Goal: Information Seeking & Learning: Learn about a topic

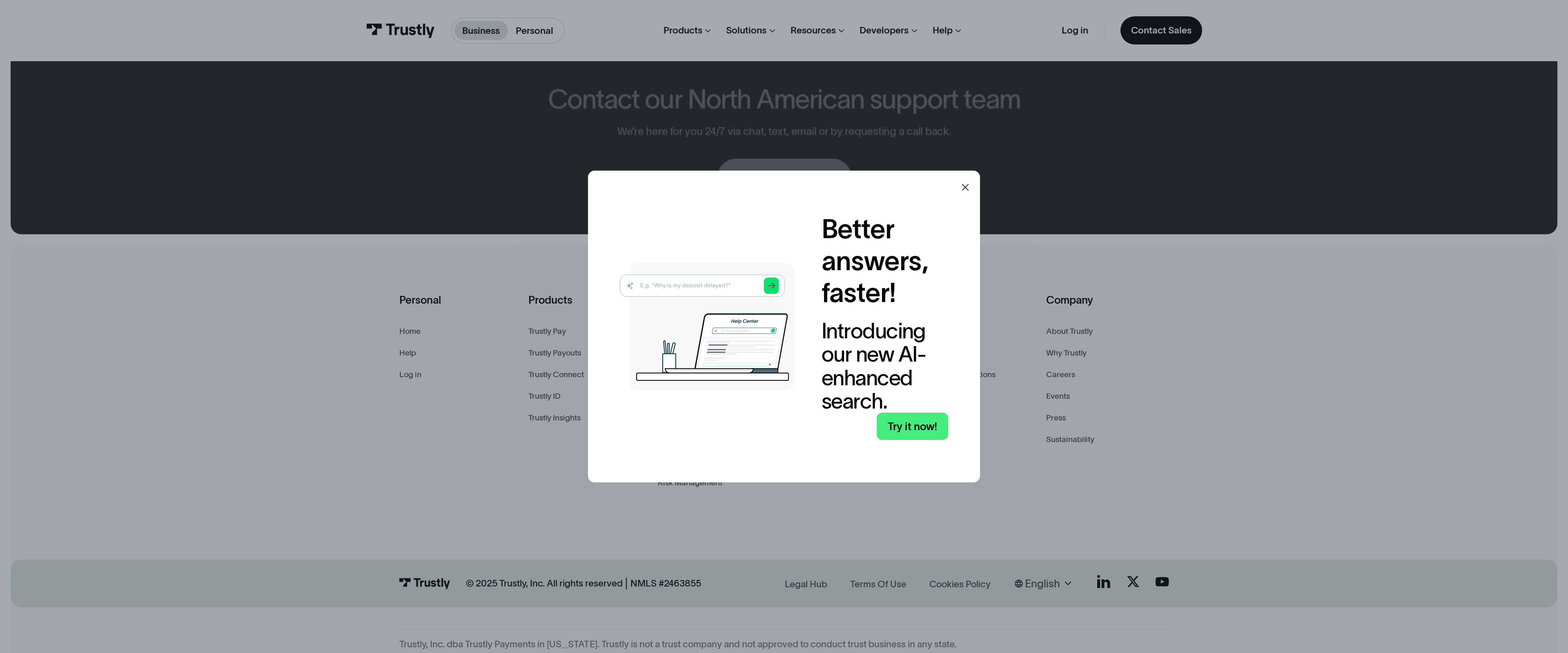
scroll to position [643, 0]
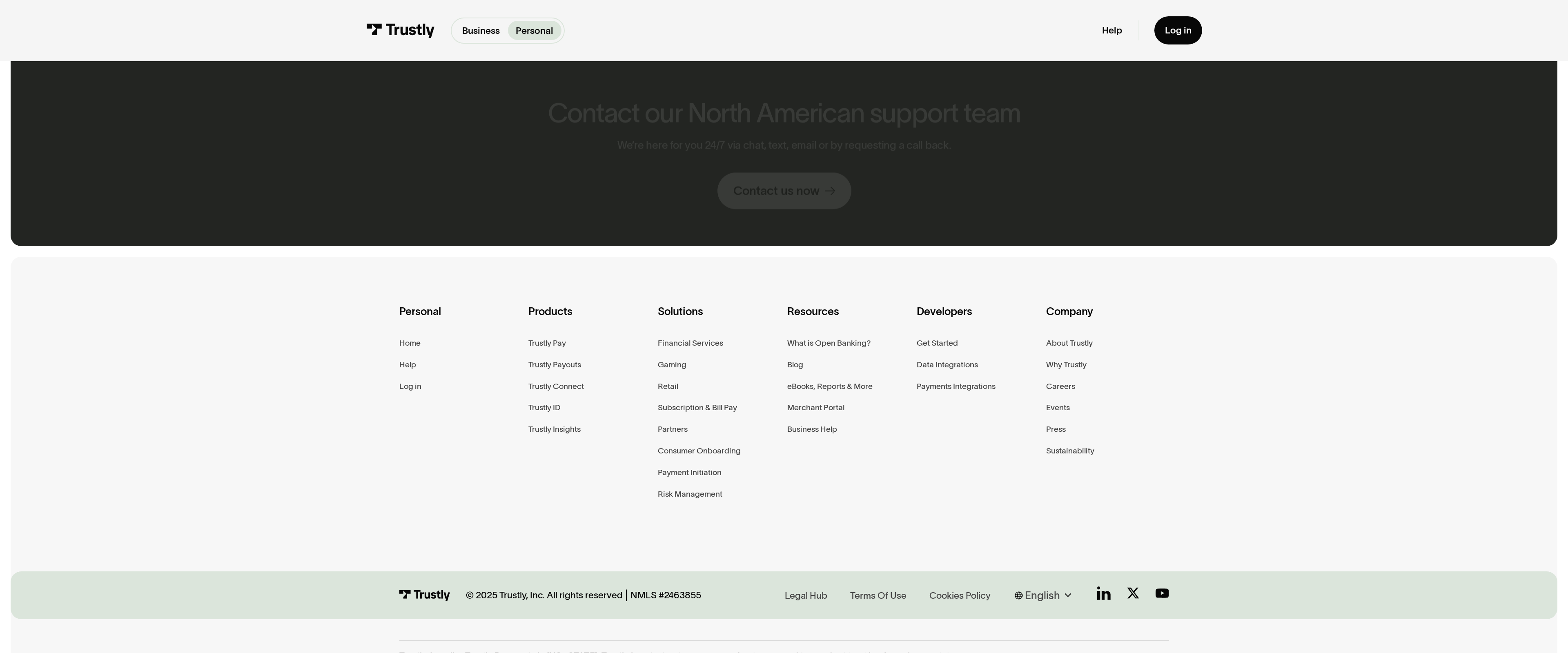
scroll to position [655, 0]
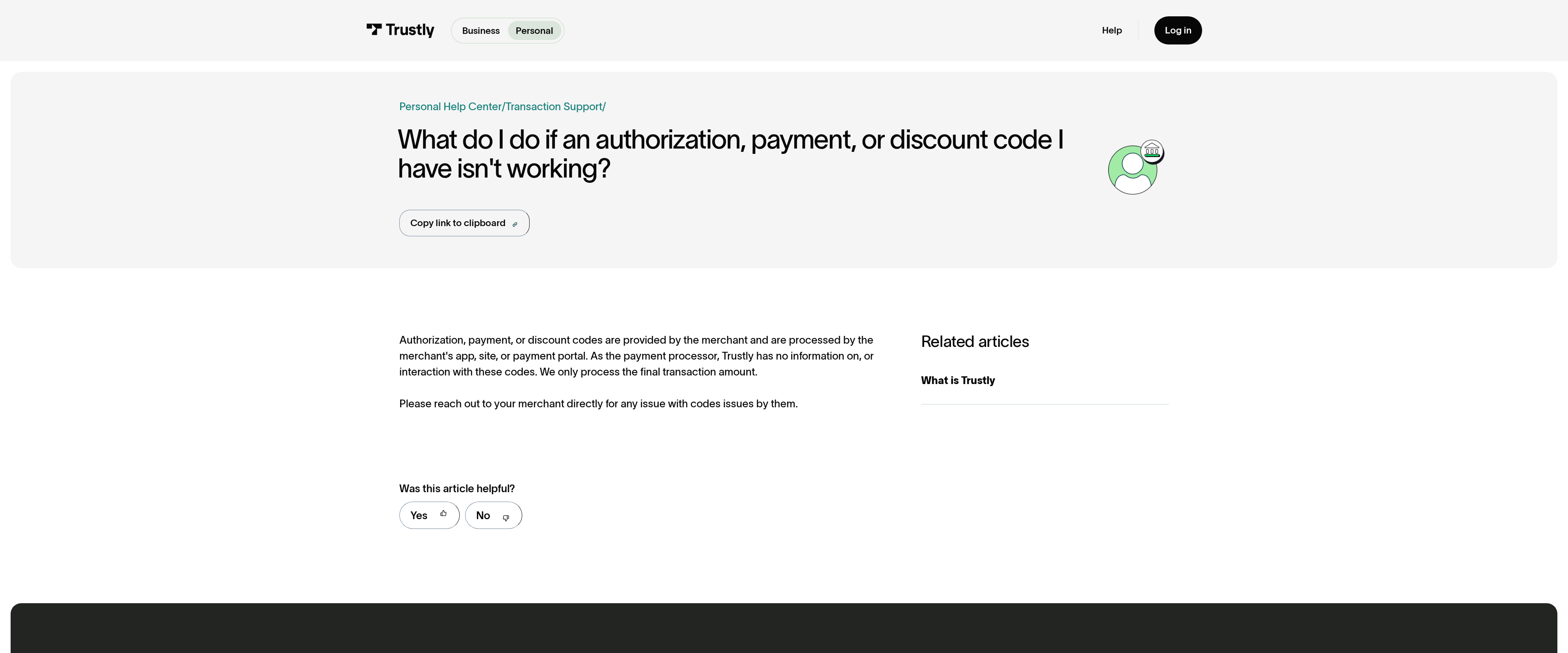
scroll to position [571, 0]
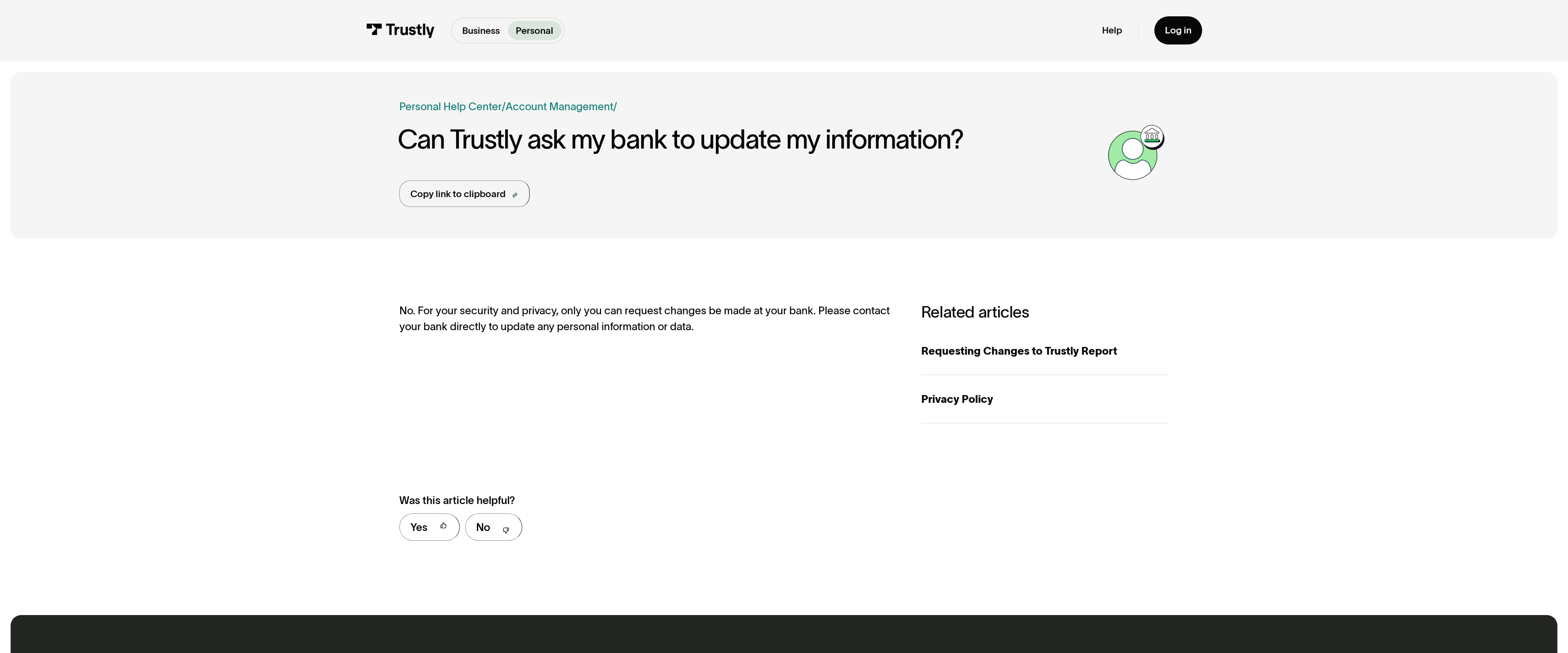
scroll to position [584, 0]
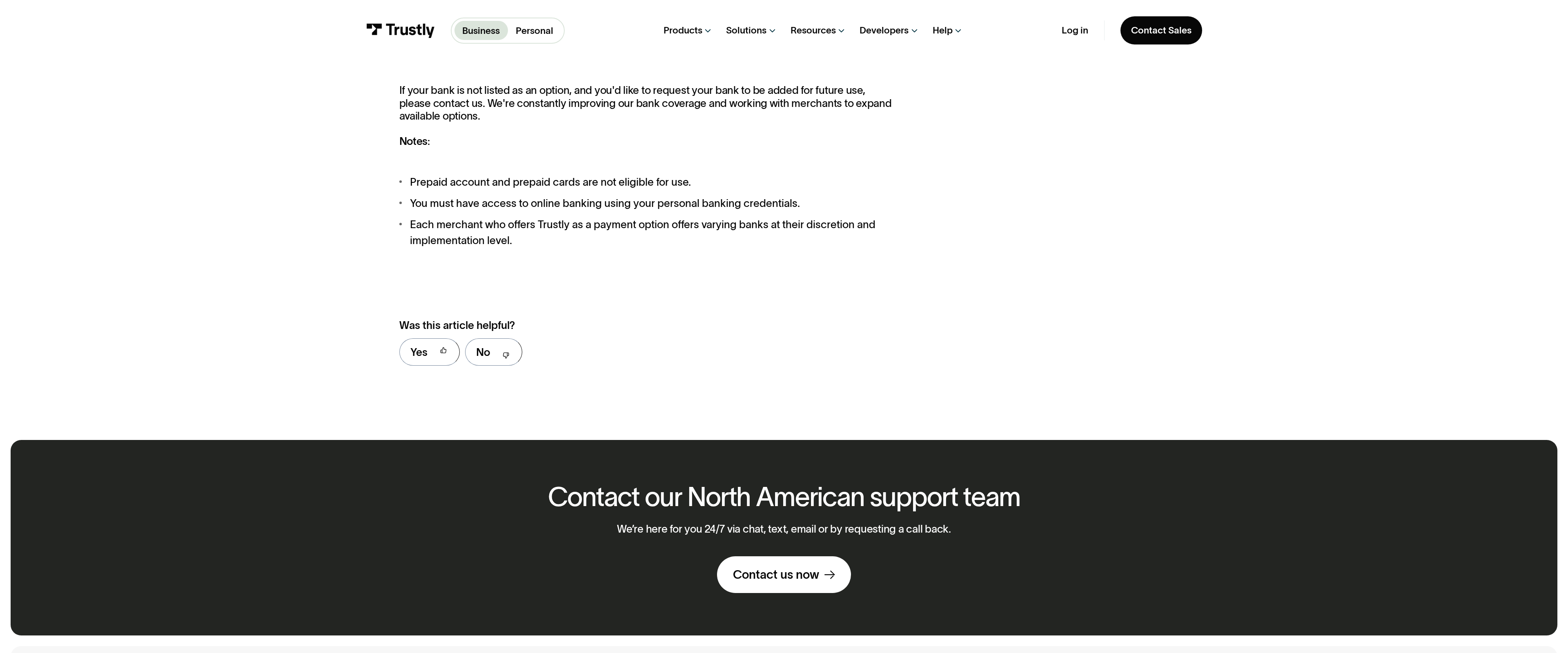
scroll to position [1619, 0]
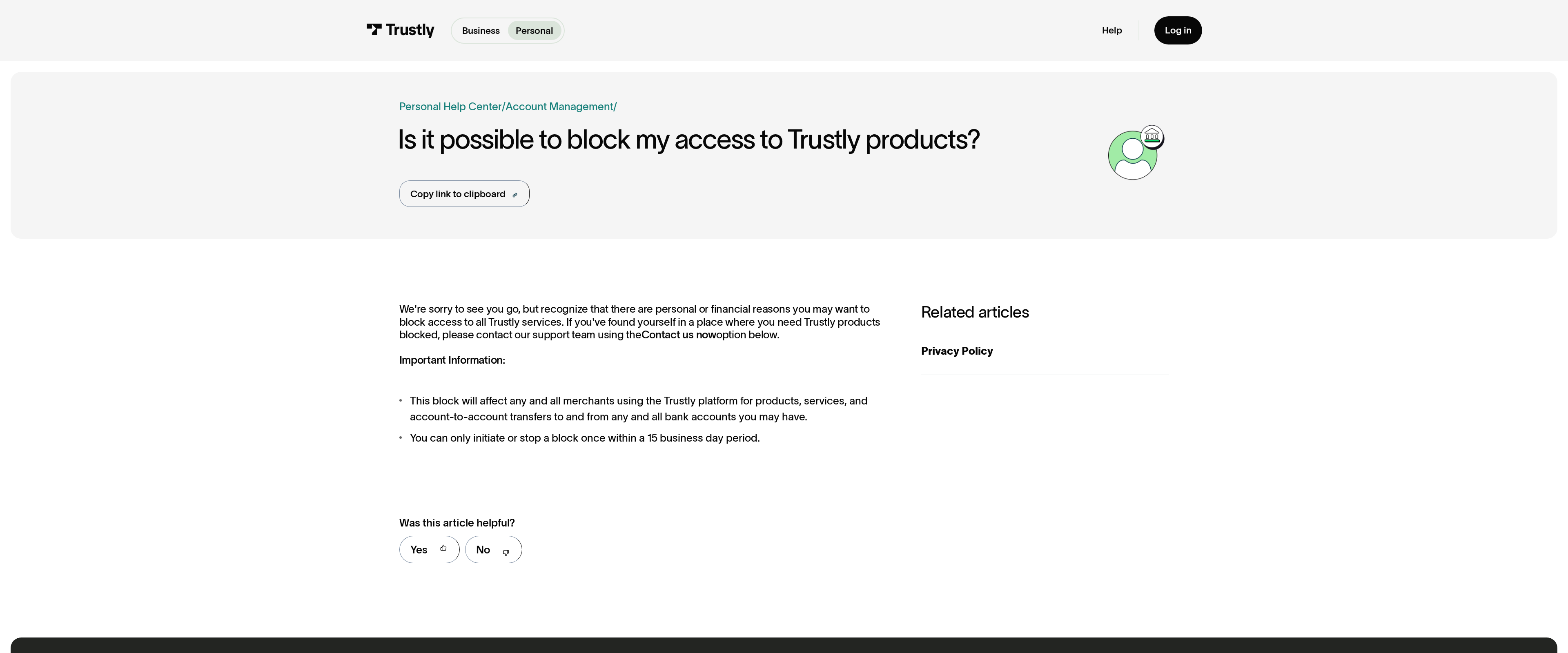
scroll to position [606, 0]
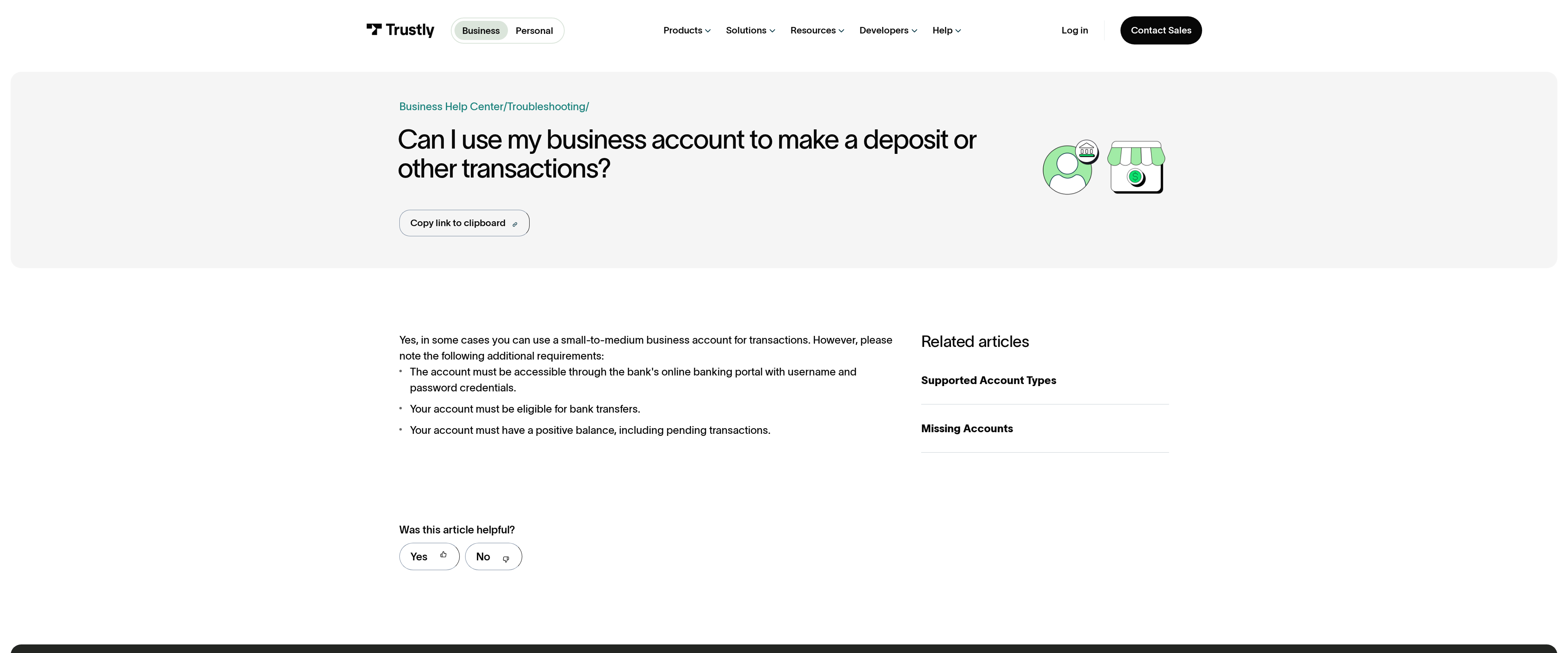
scroll to position [613, 0]
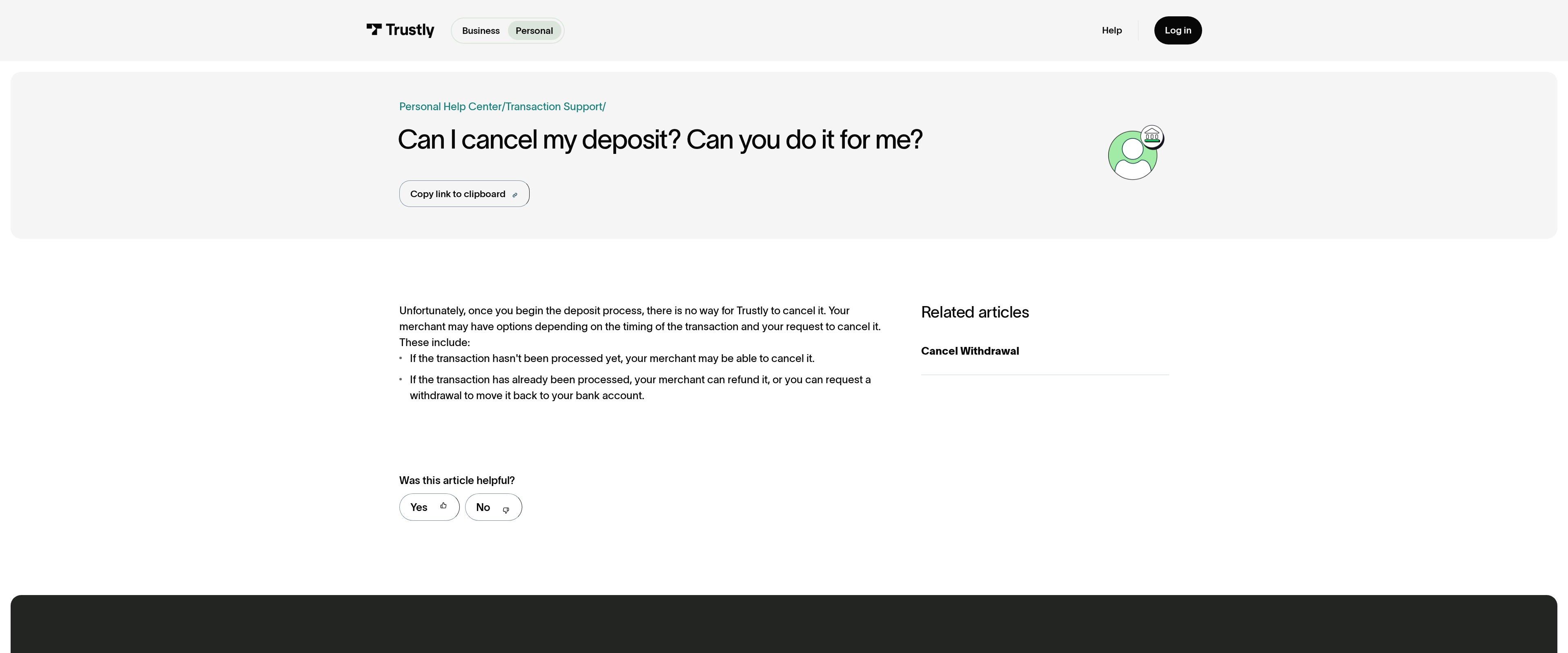
scroll to position [564, 0]
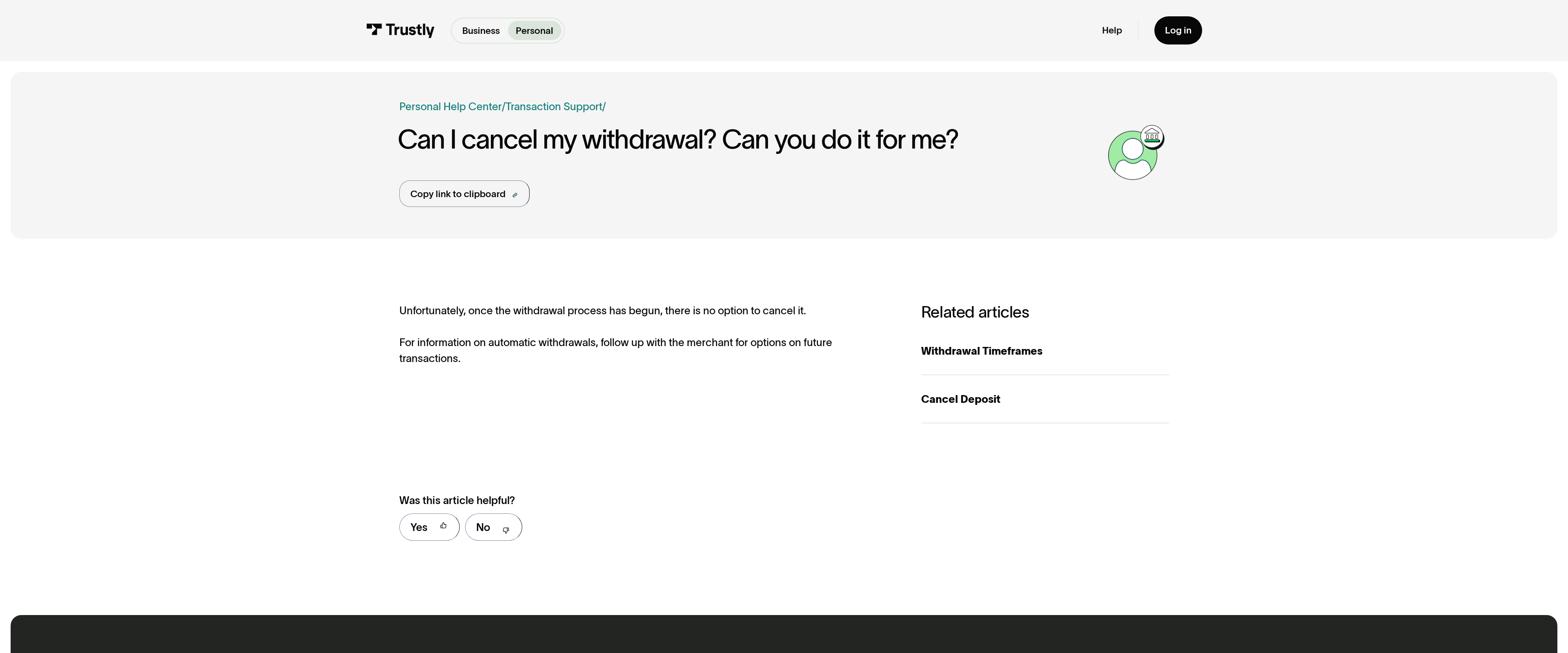
scroll to position [584, 0]
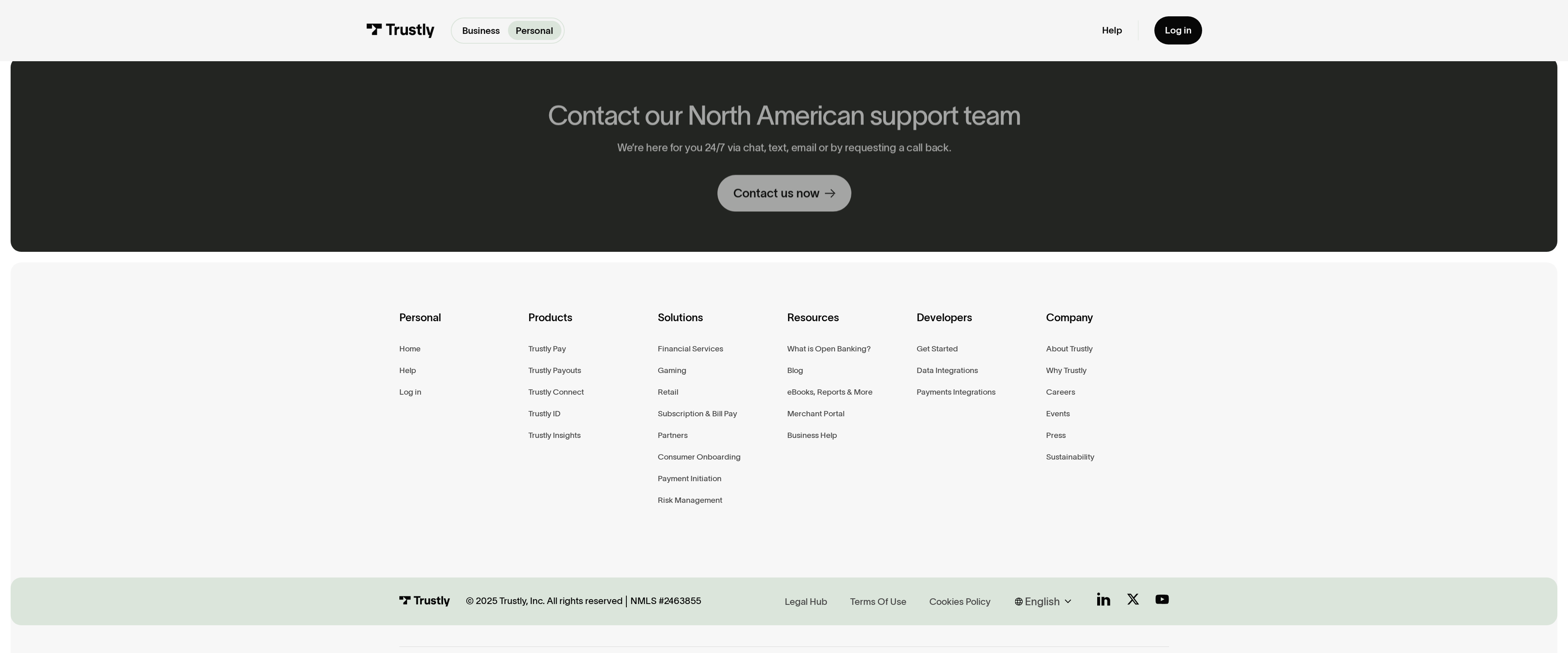
scroll to position [661, 0]
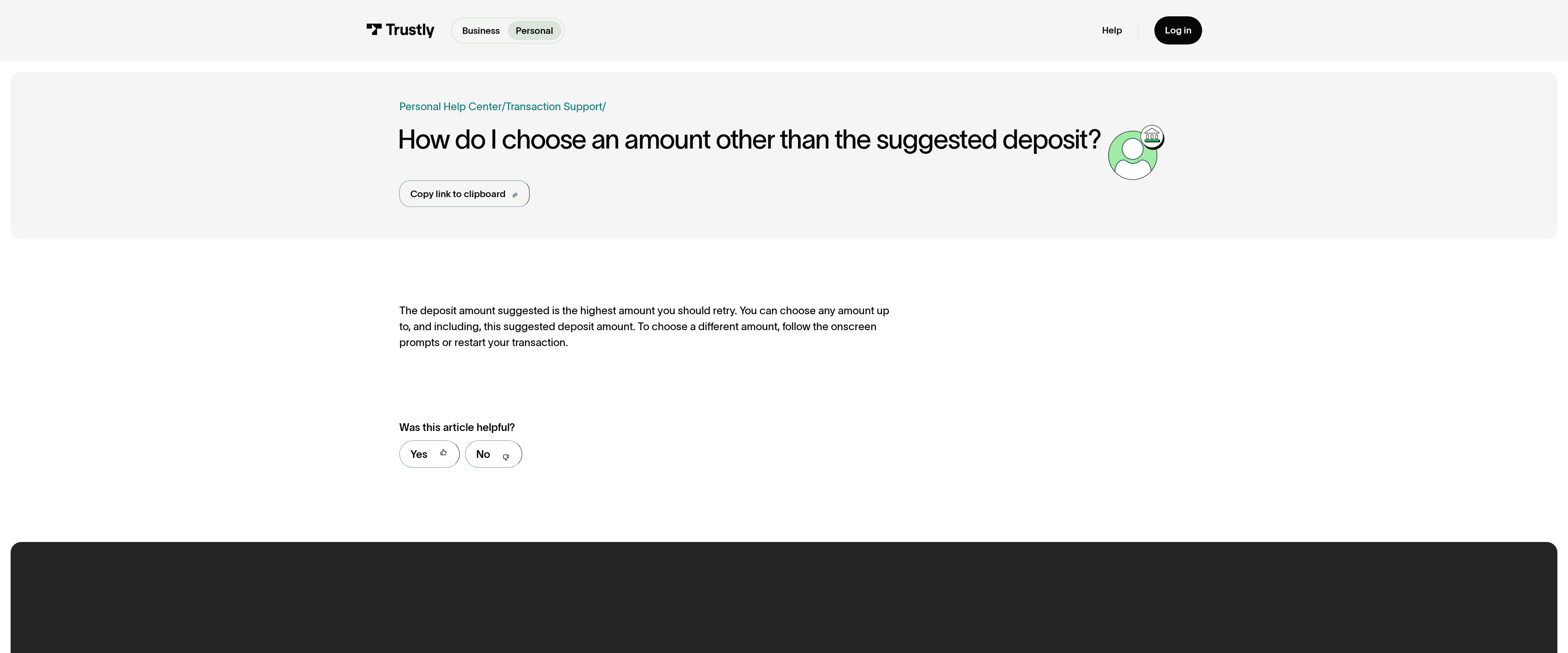
scroll to position [511, 0]
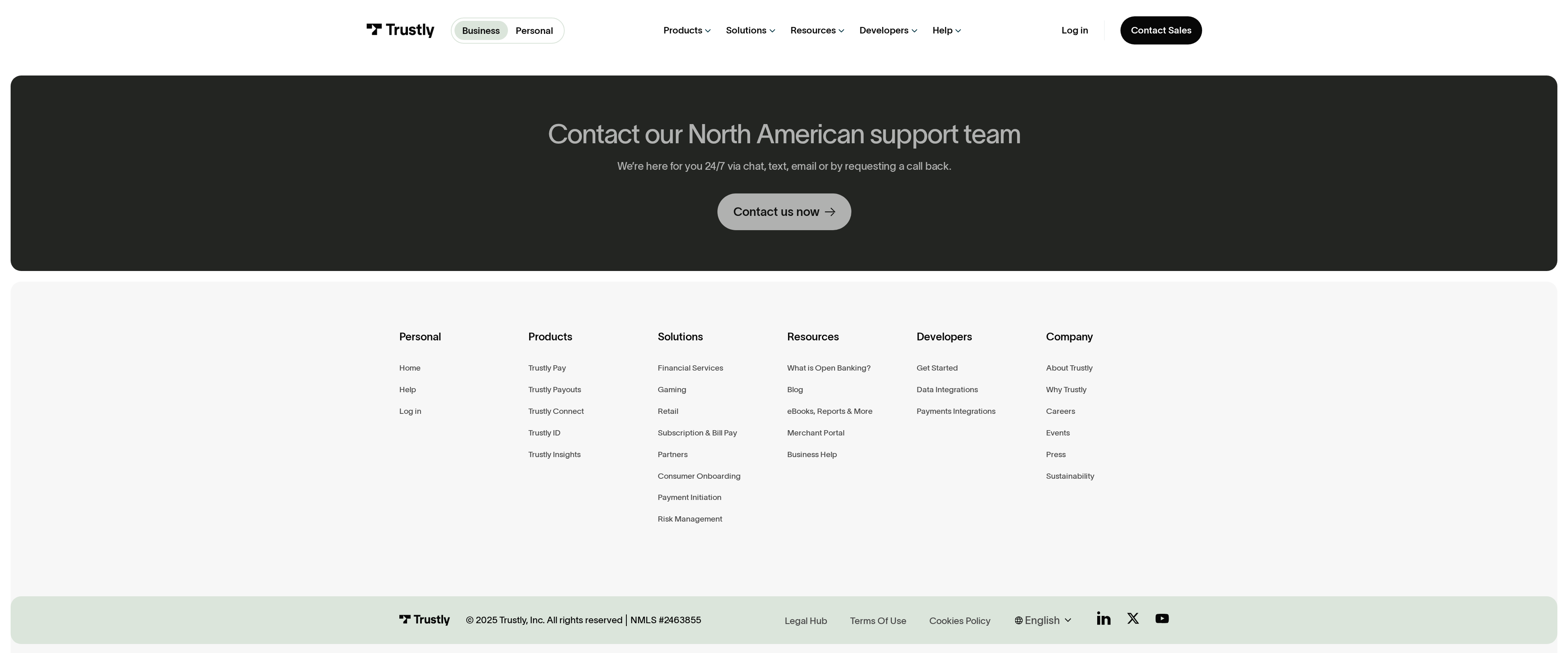
scroll to position [680, 0]
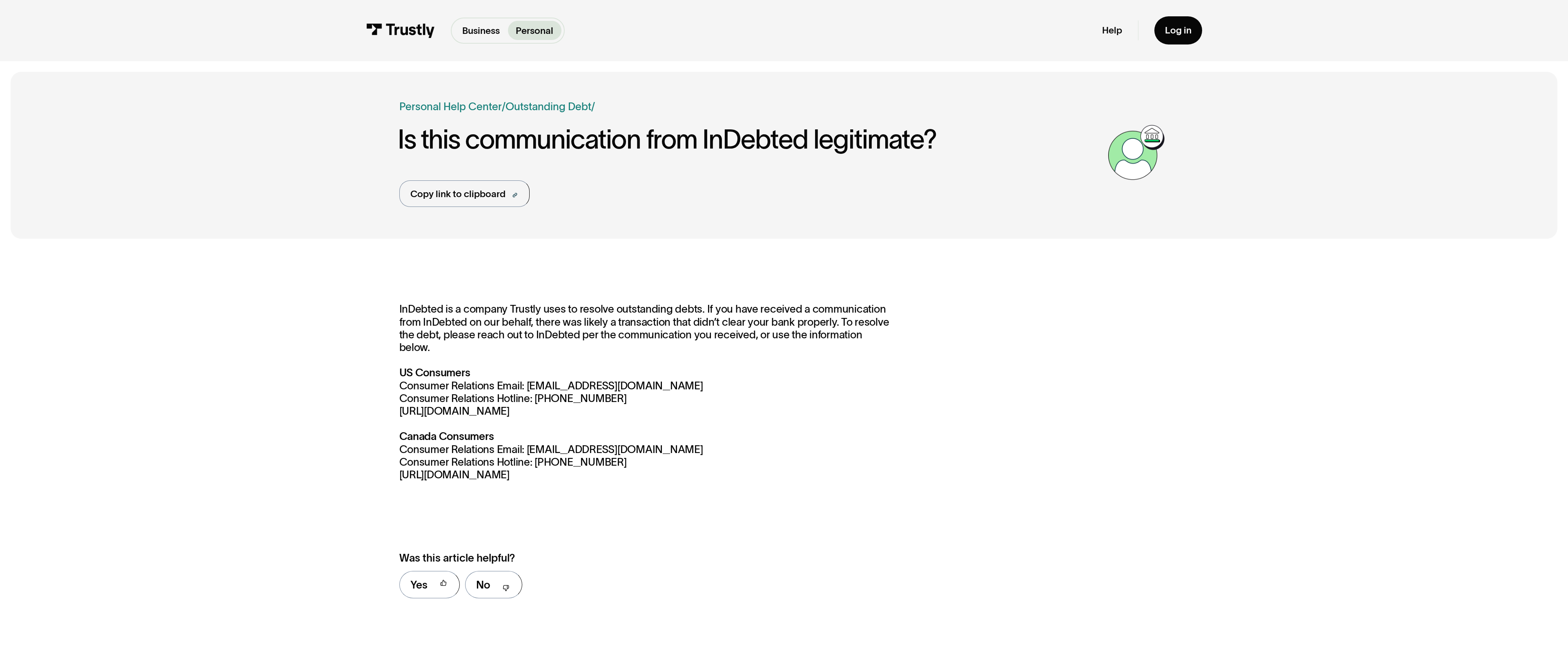
scroll to position [628, 0]
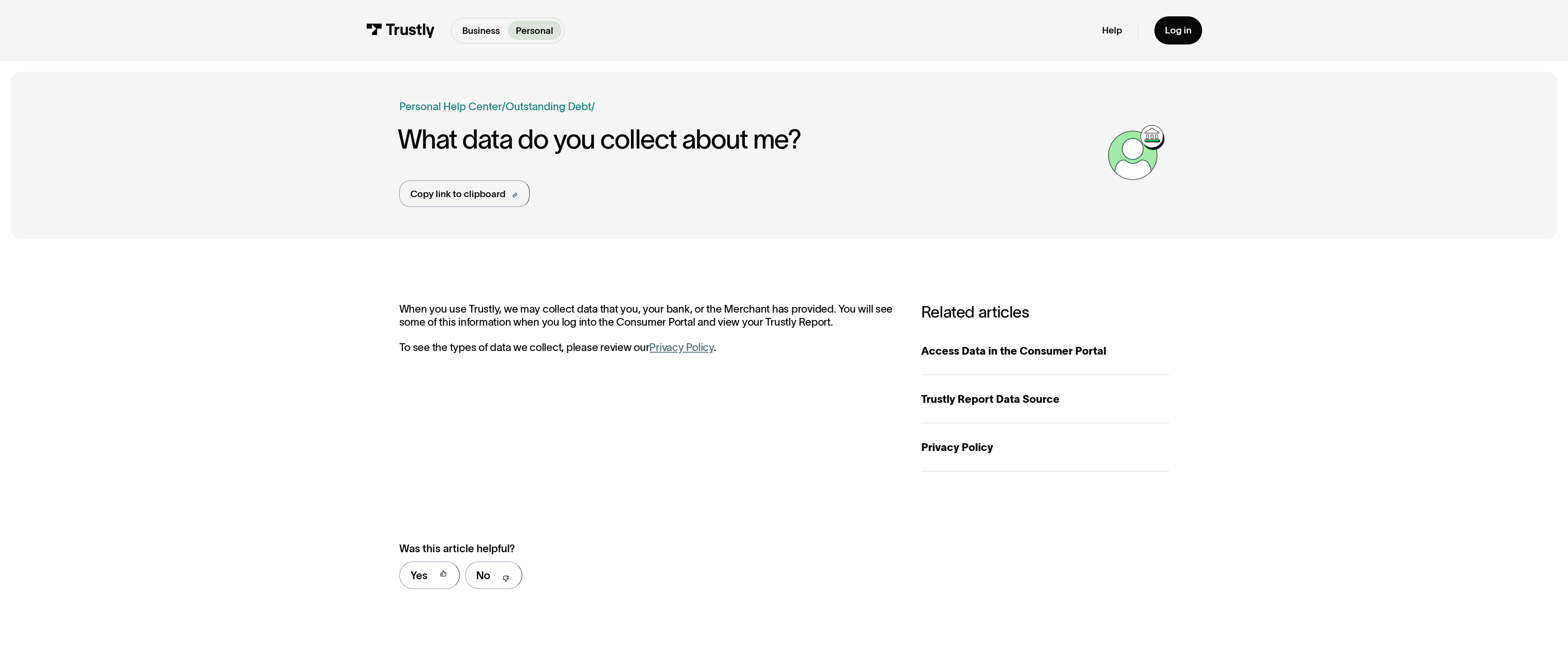
scroll to position [632, 0]
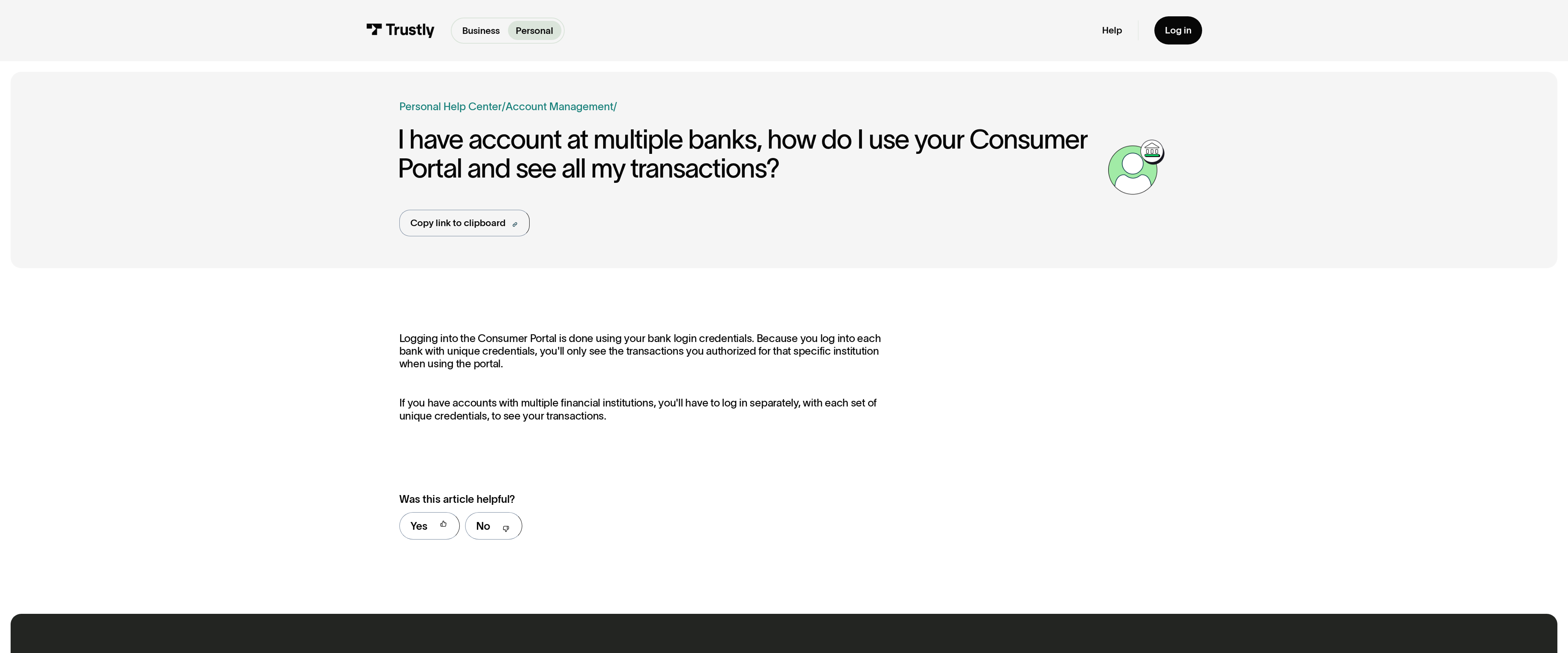
scroll to position [582, 0]
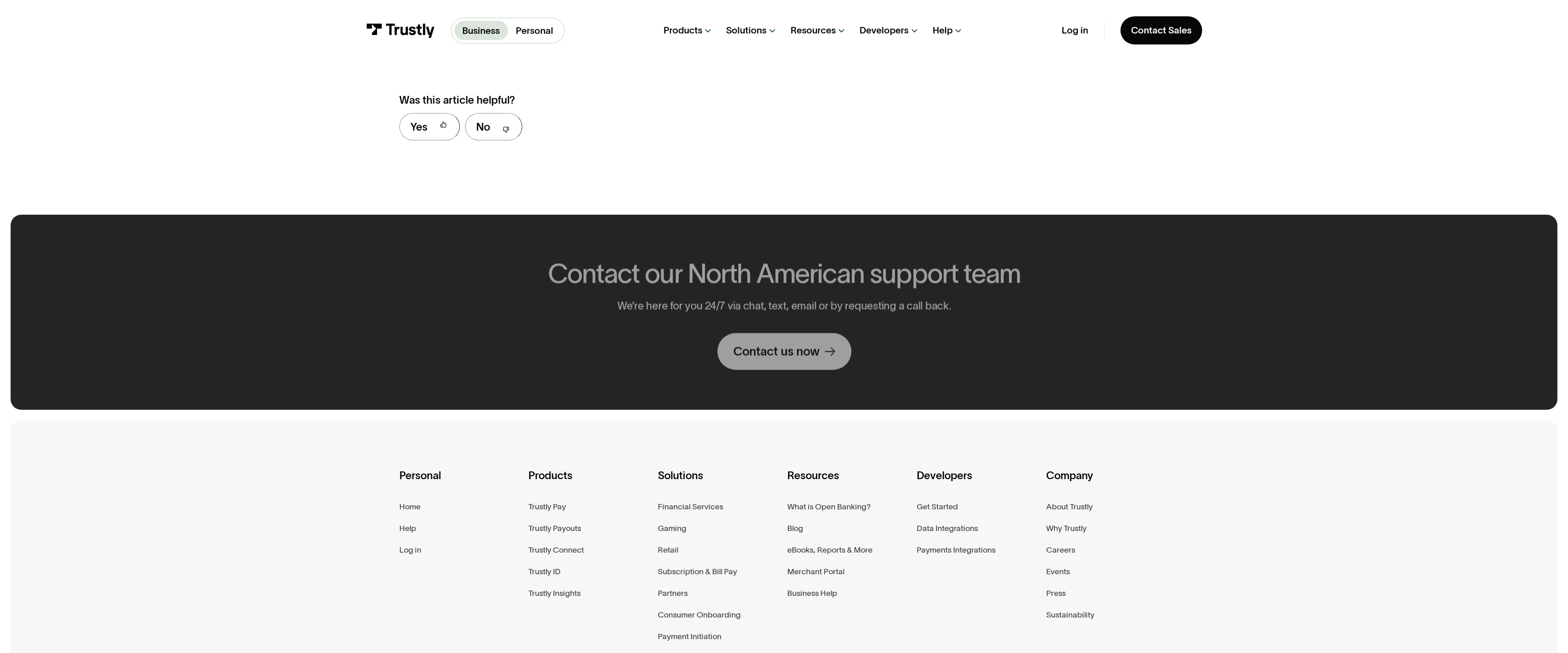
scroll to position [803, 0]
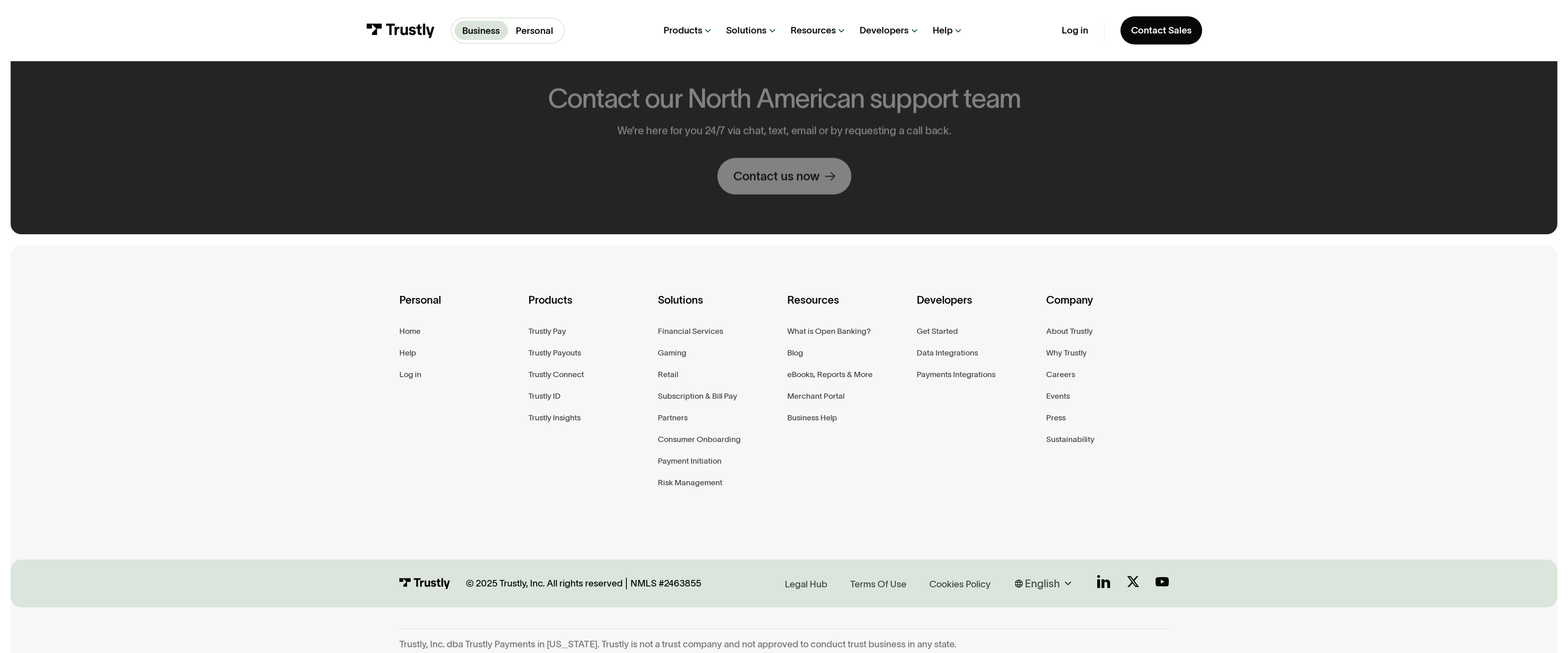
scroll to position [643, 0]
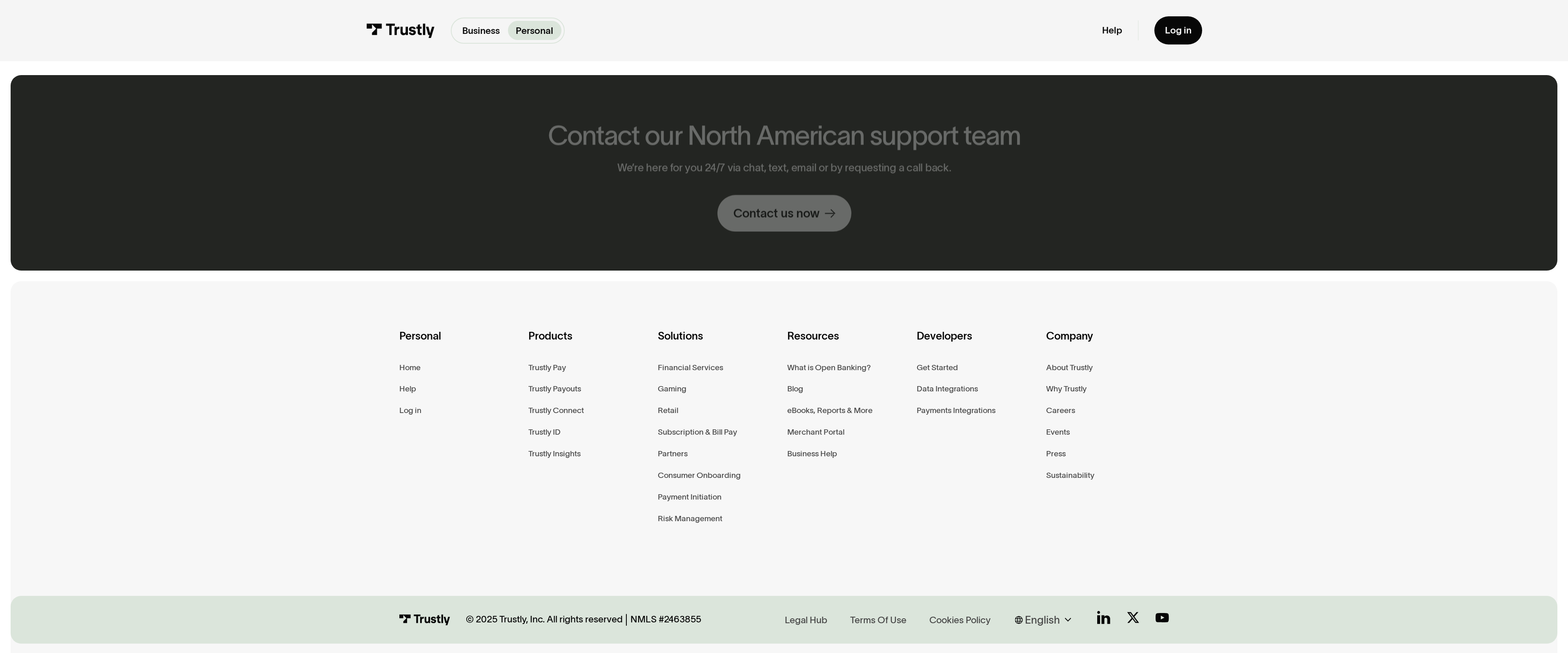
scroll to position [679, 0]
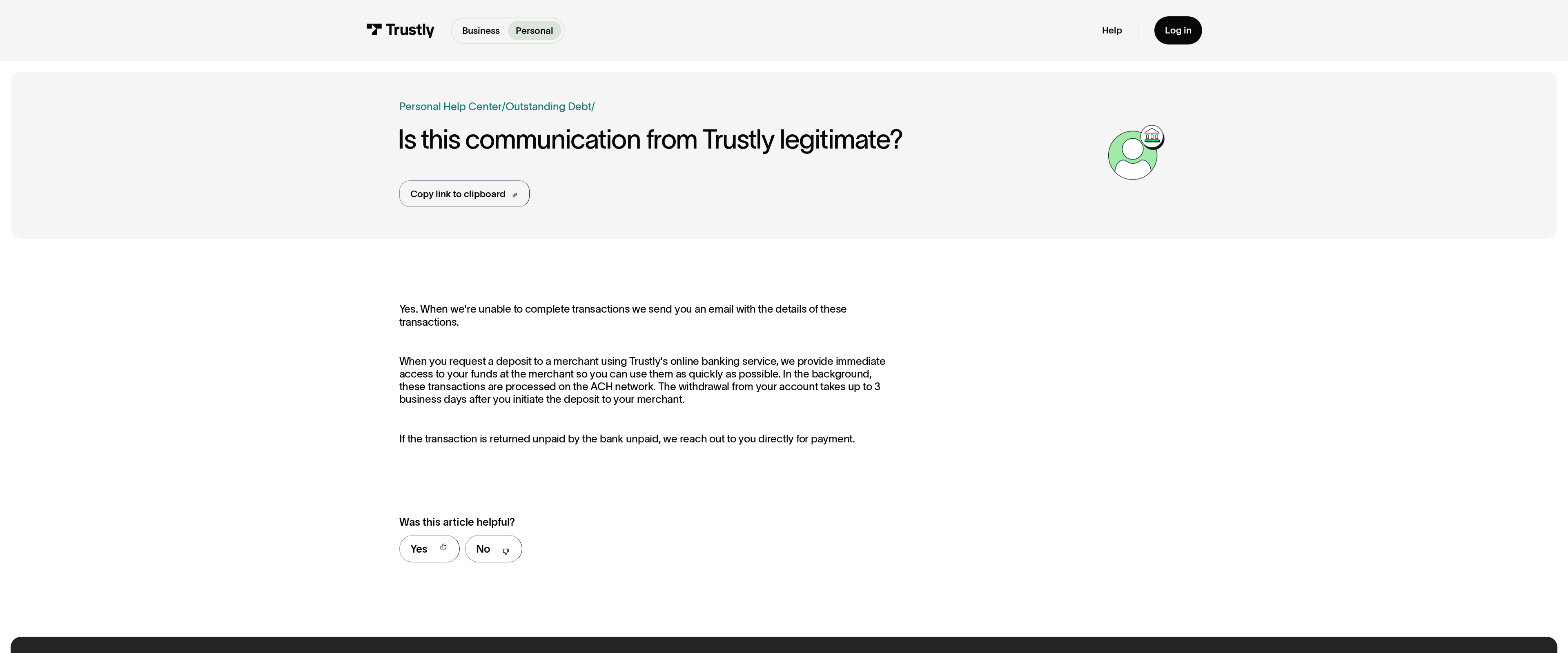
scroll to position [605, 0]
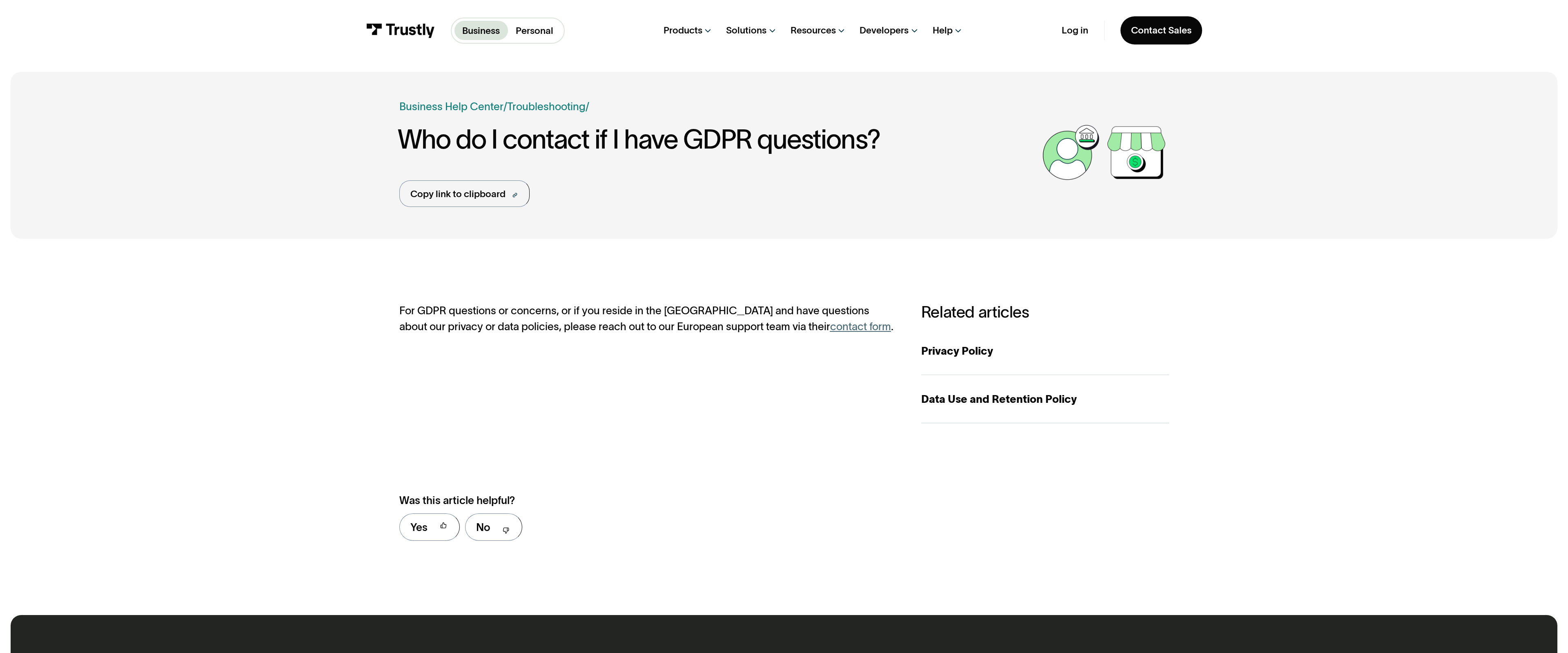
scroll to position [584, 0]
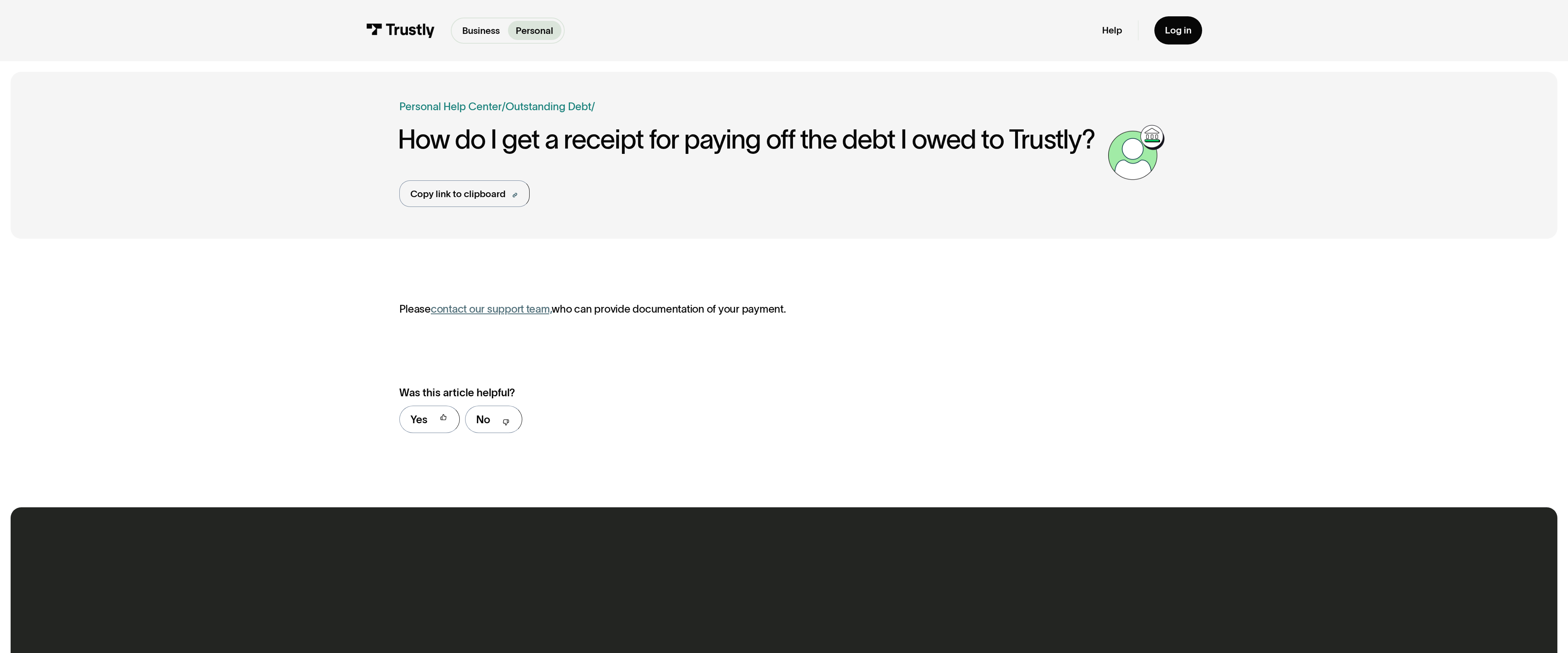
scroll to position [476, 0]
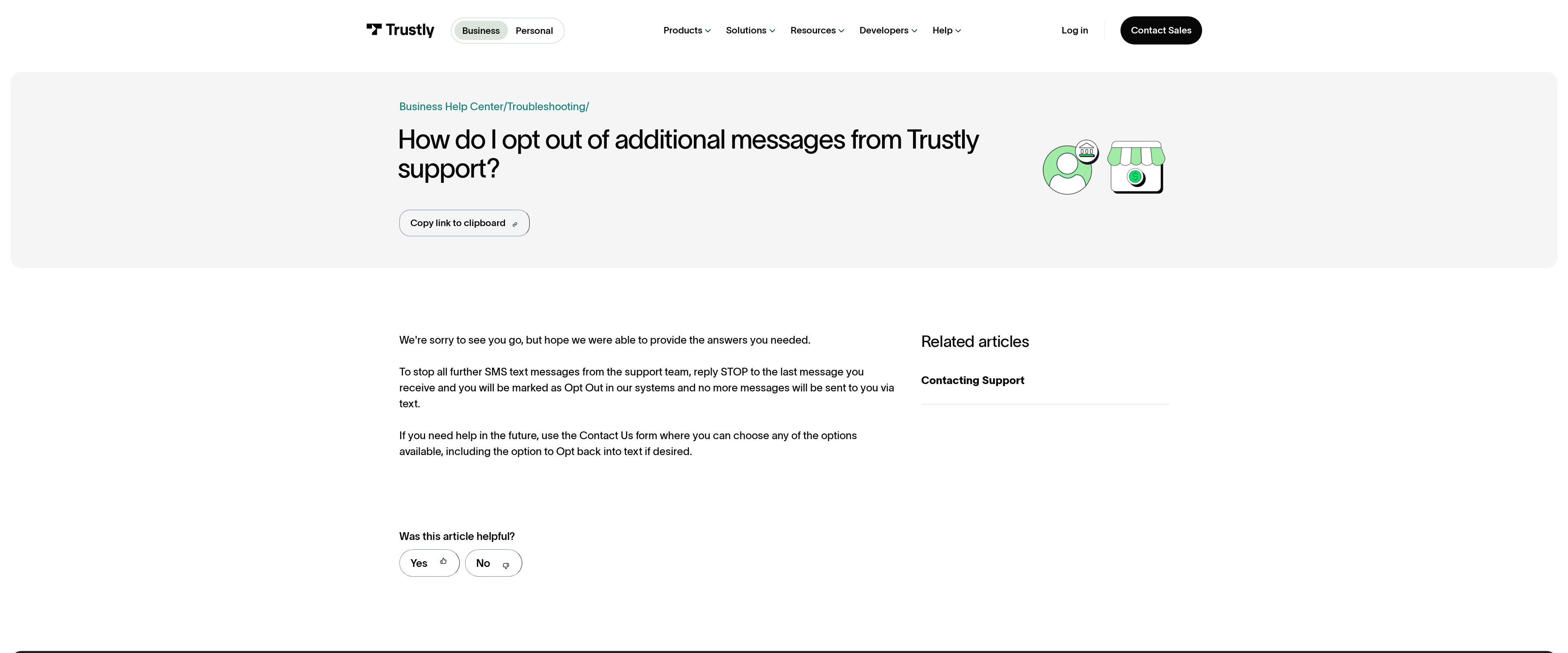
scroll to position [620, 0]
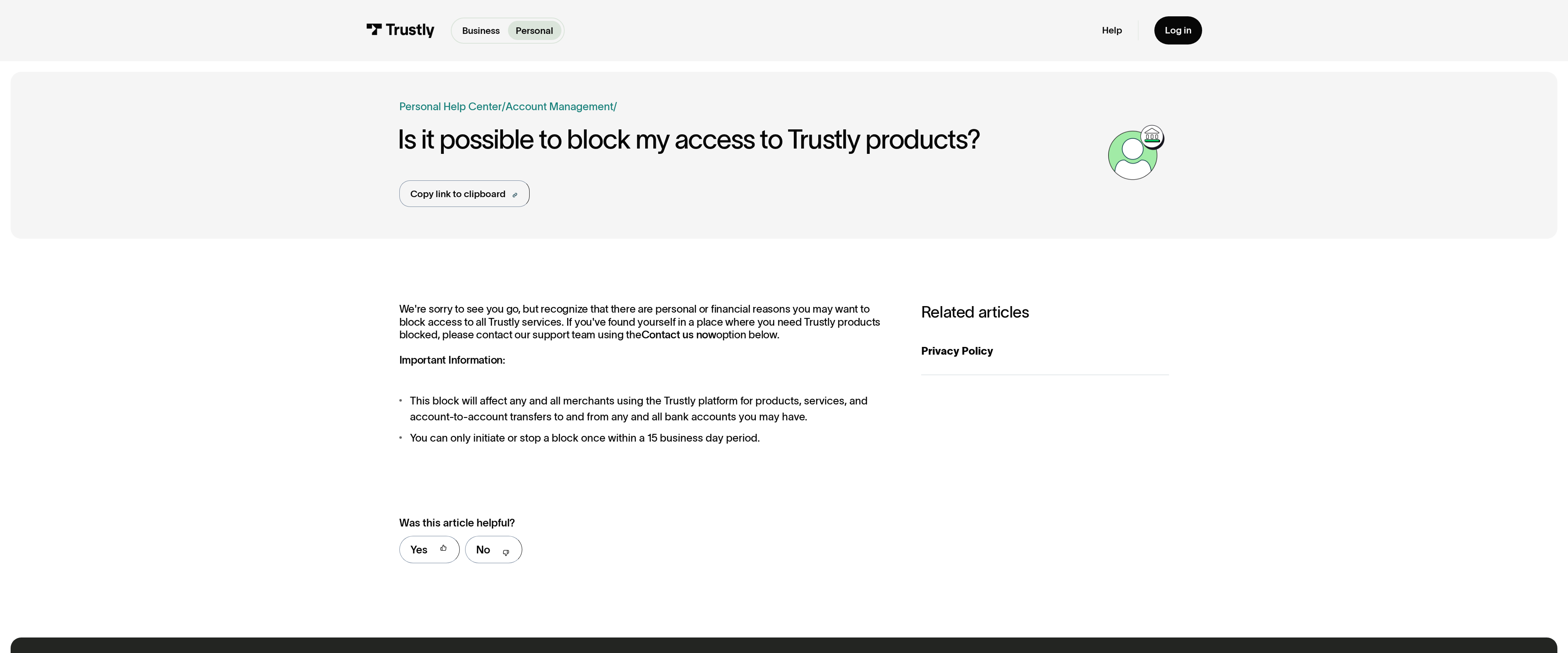
scroll to position [606, 0]
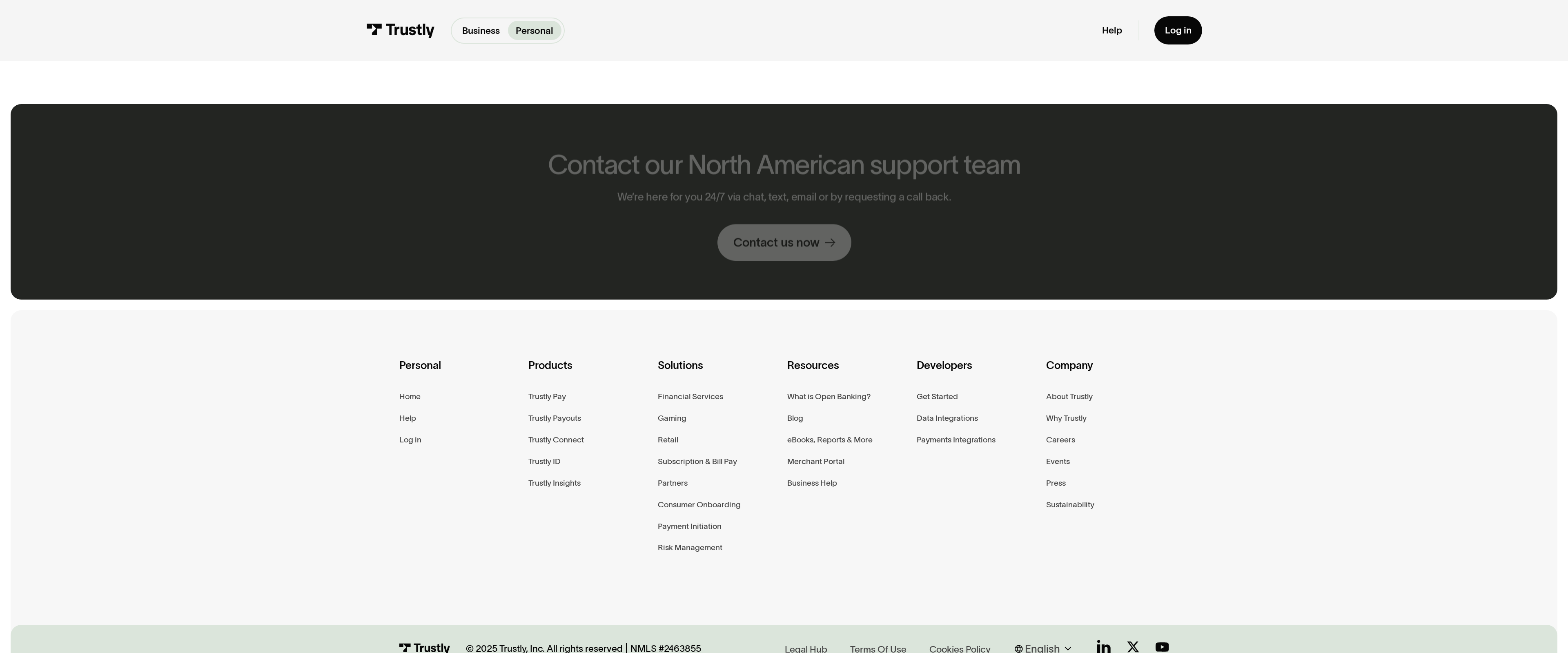
scroll to position [709, 0]
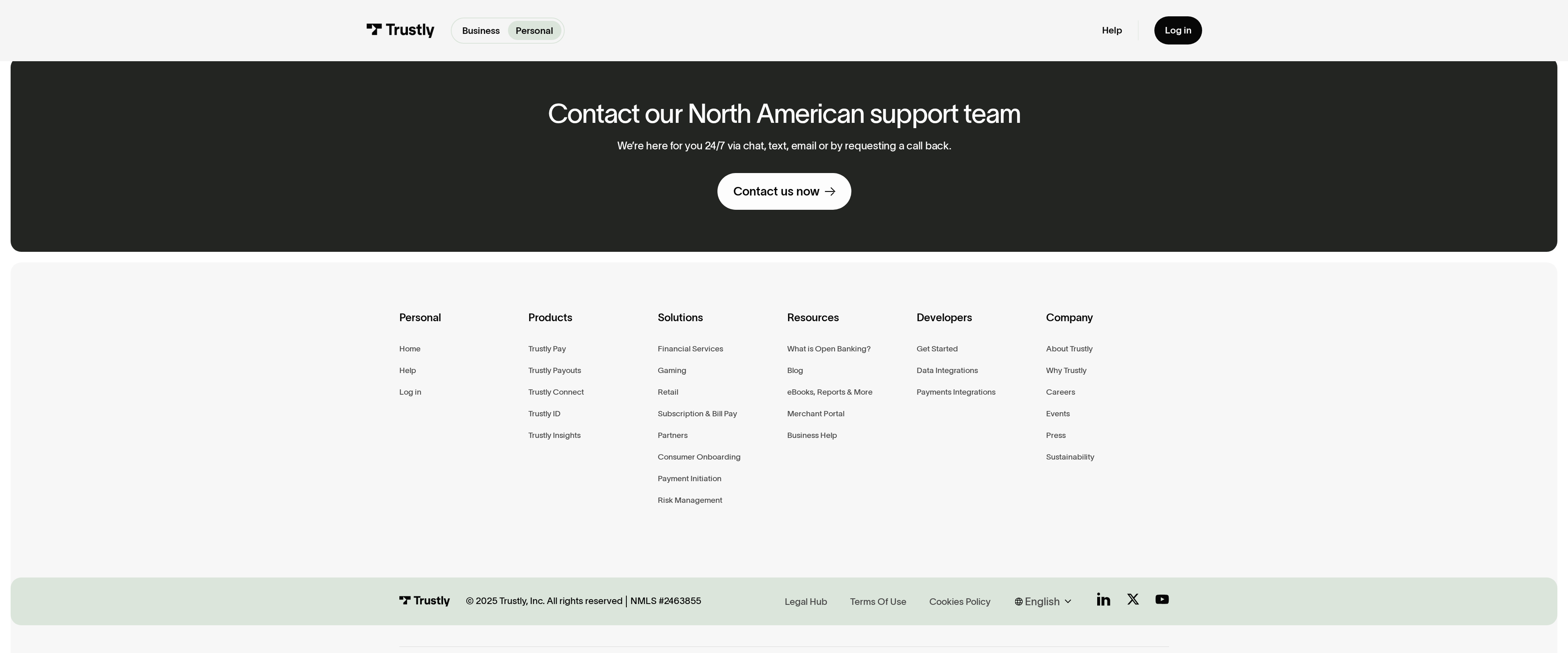
scroll to position [661, 0]
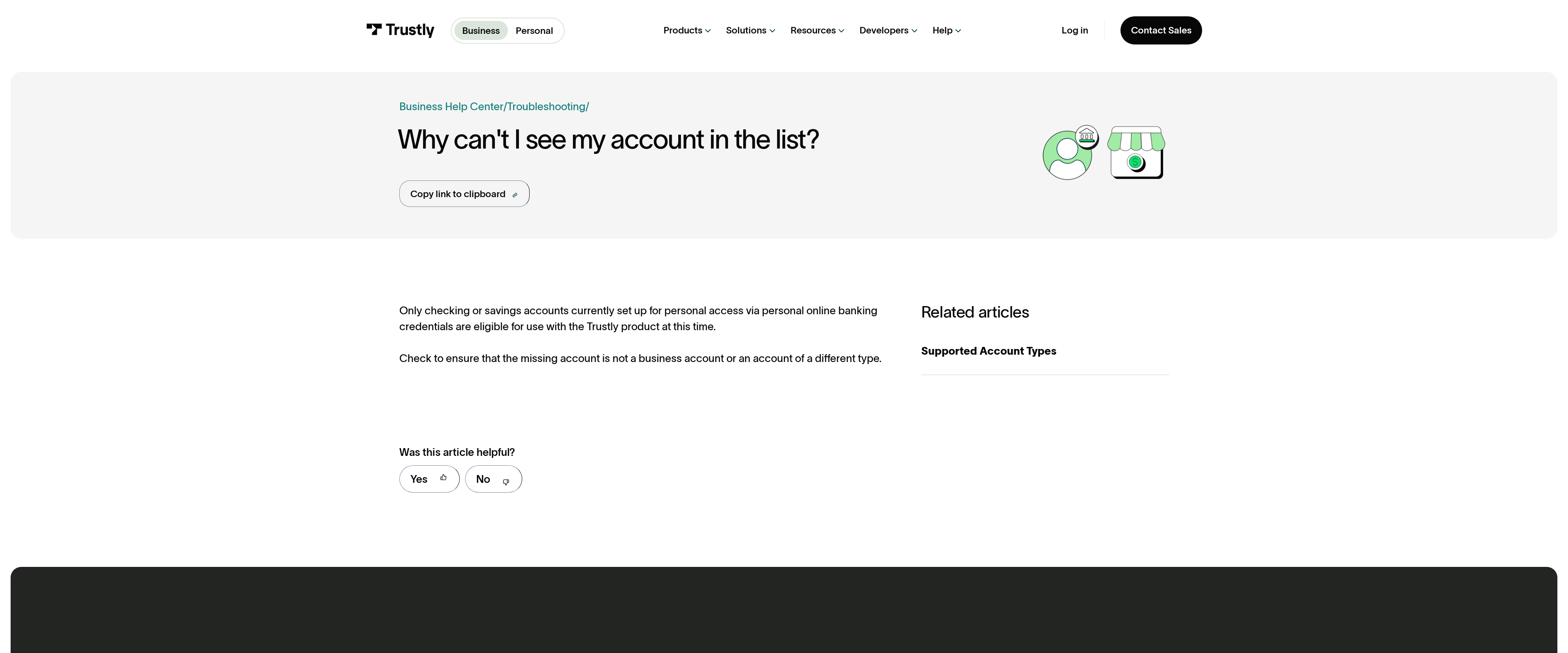
scroll to position [536, 0]
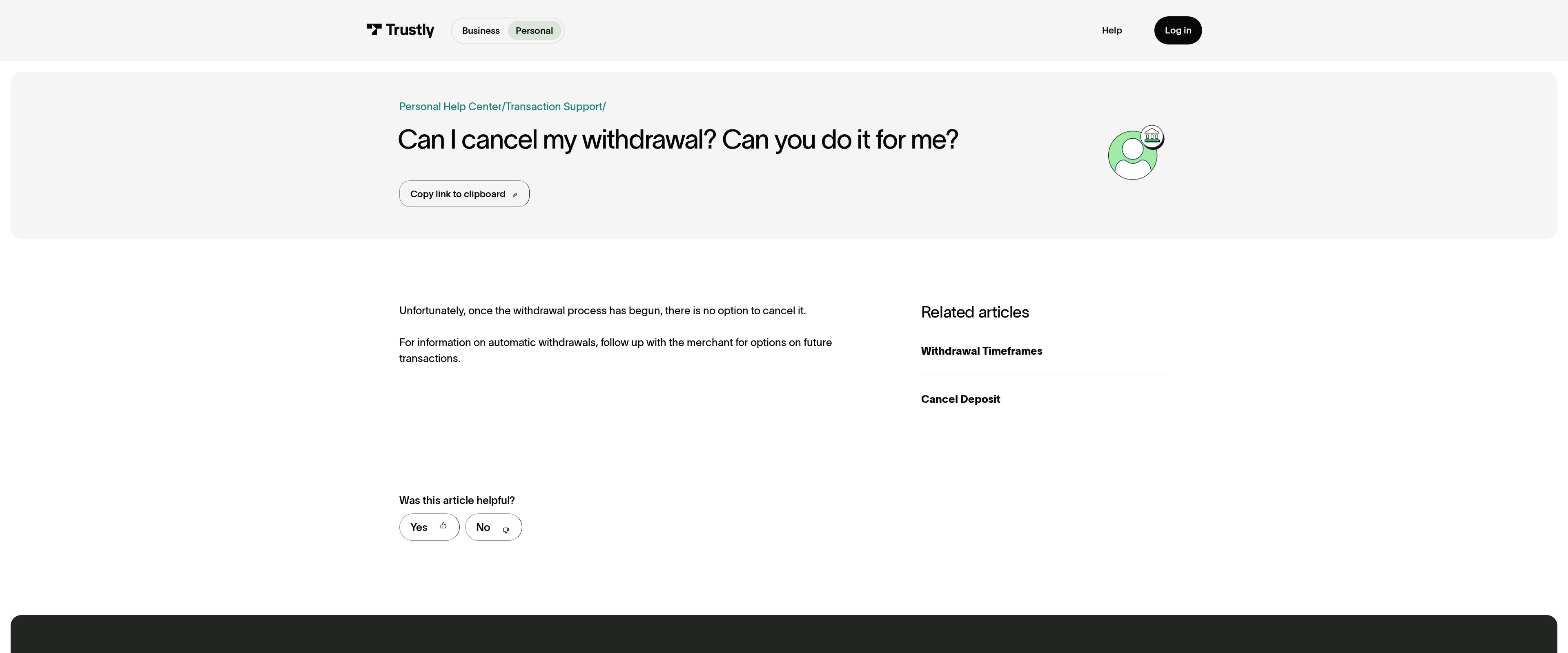
scroll to position [584, 0]
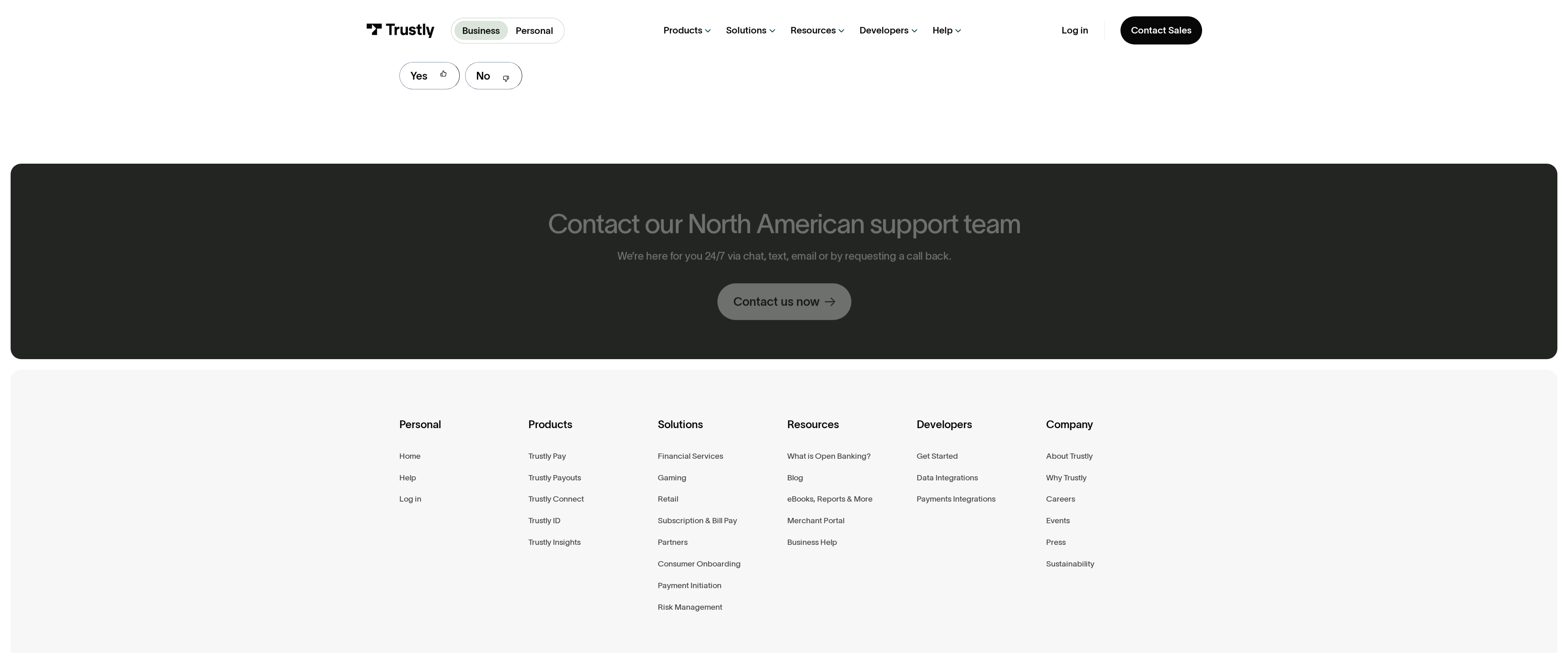
scroll to position [768, 0]
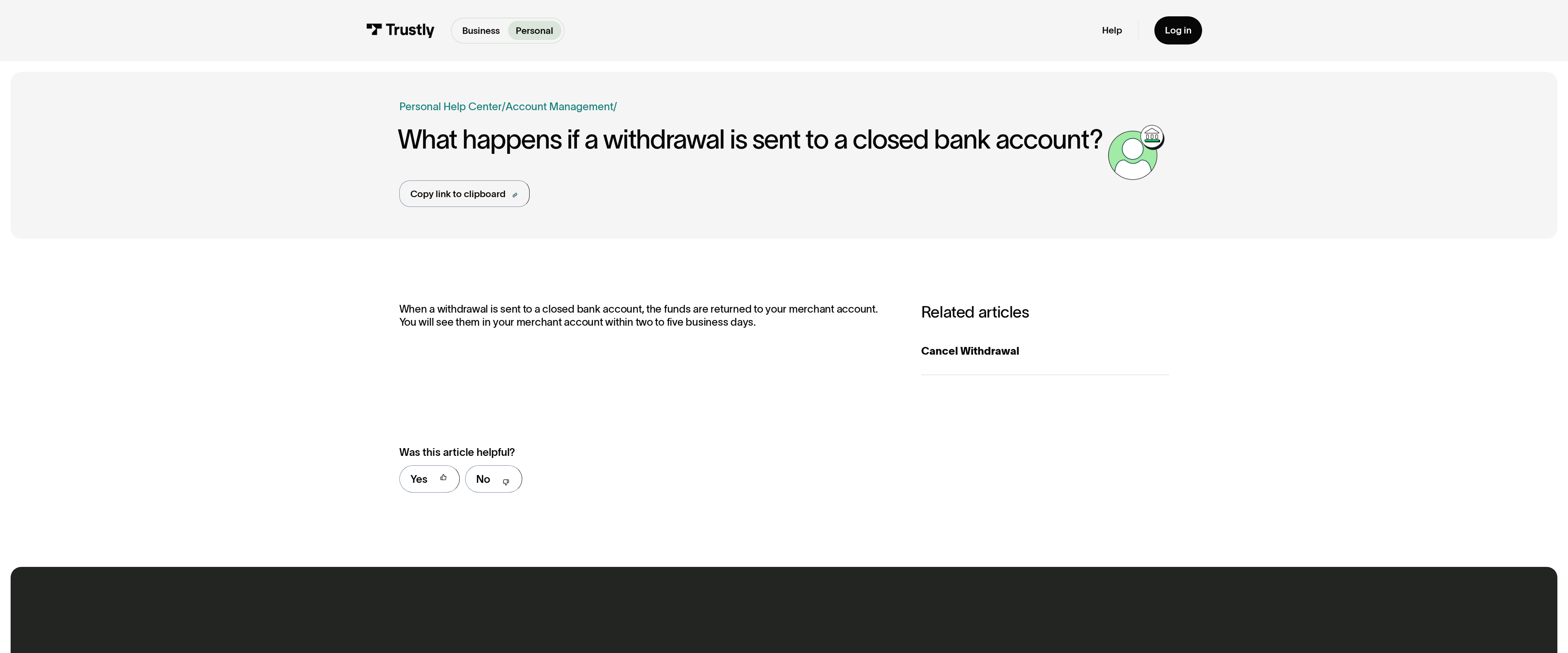
scroll to position [536, 0]
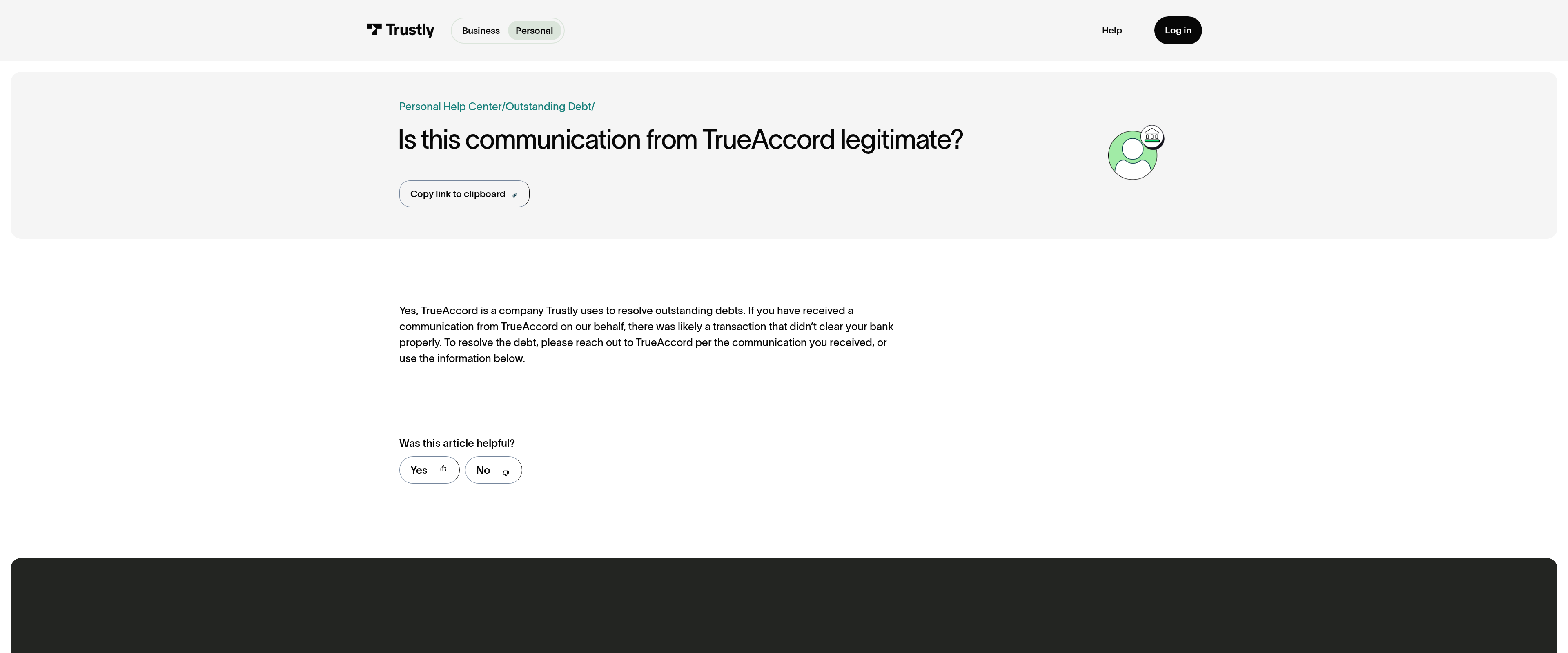
scroll to position [526, 0]
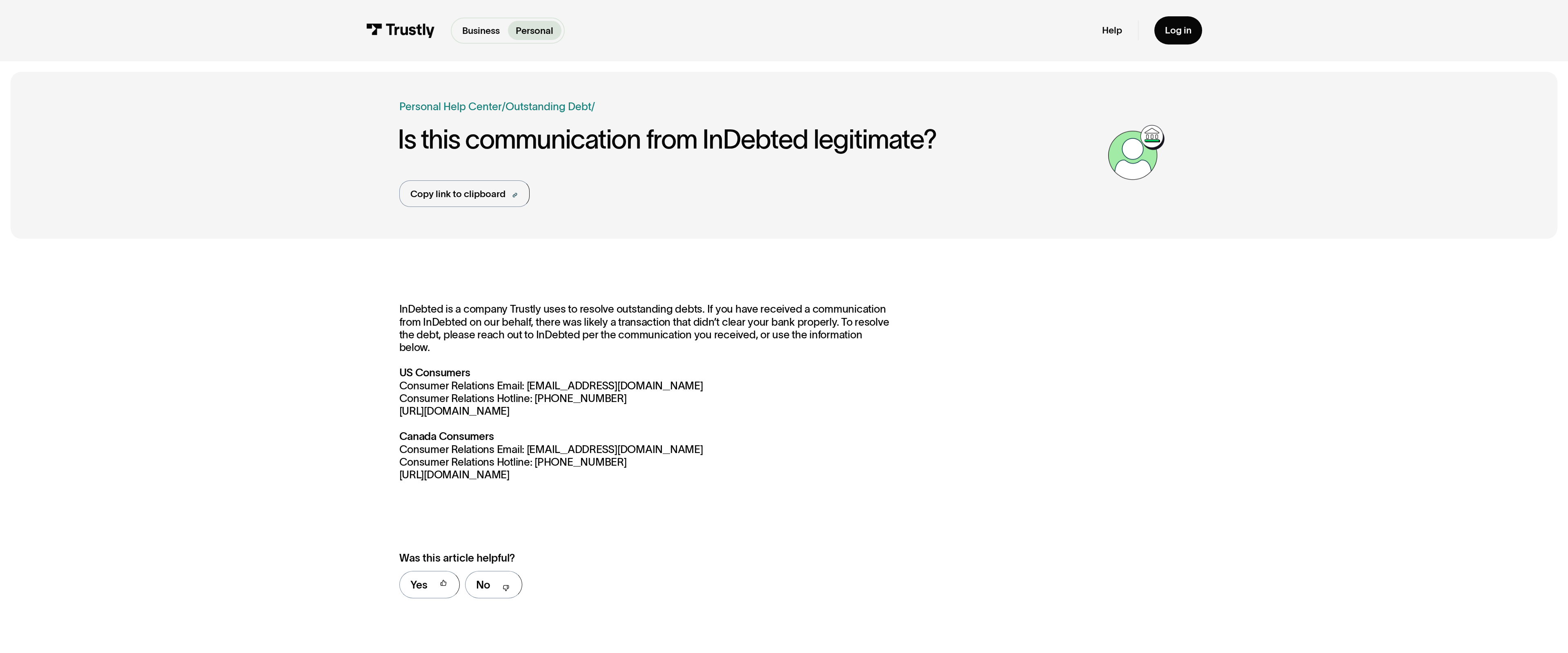
scroll to position [628, 0]
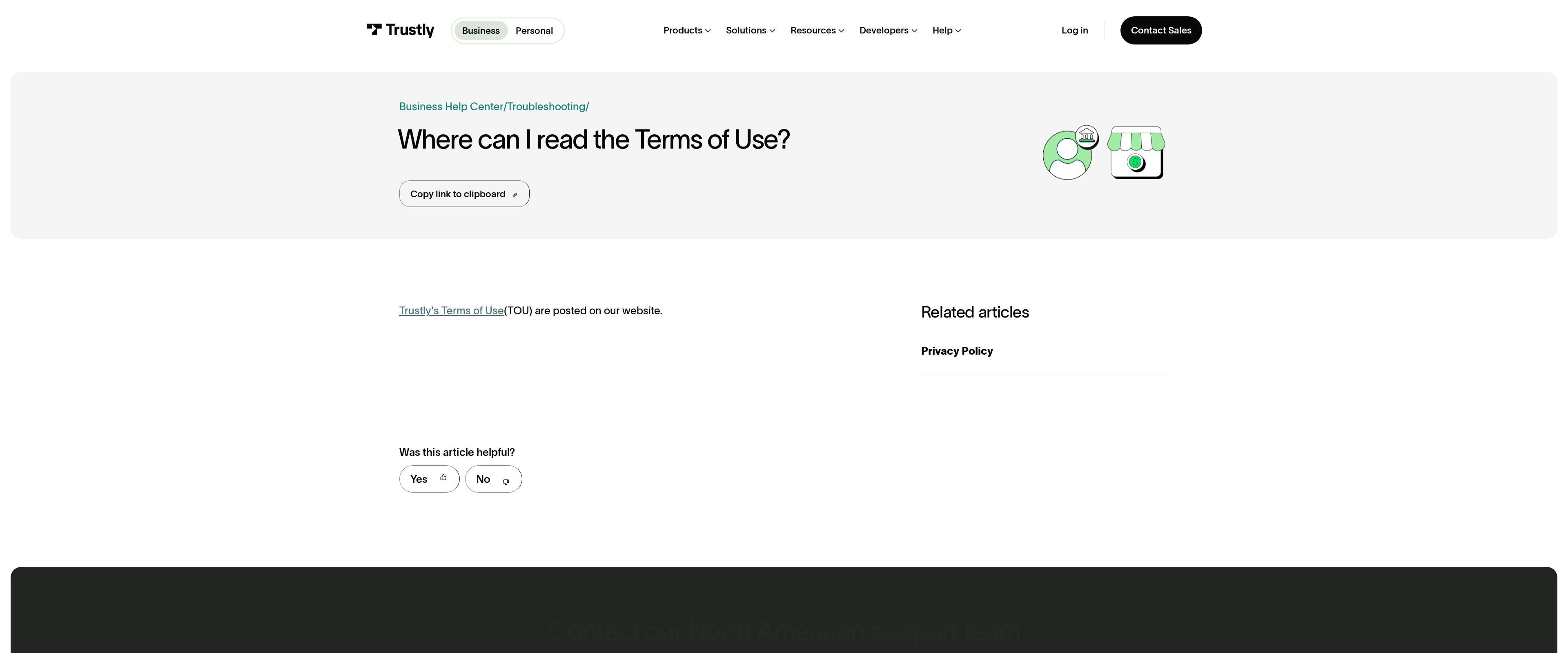
scroll to position [536, 0]
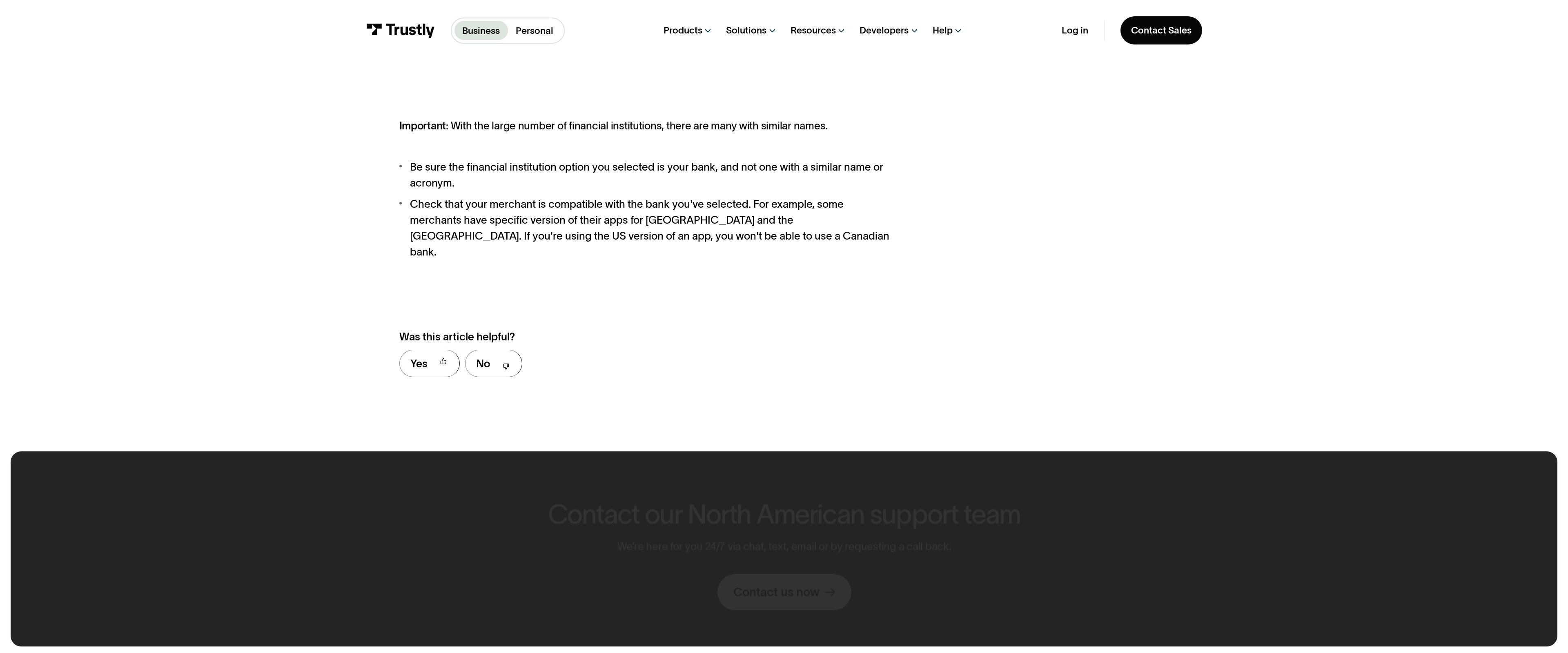
scroll to position [1039, 0]
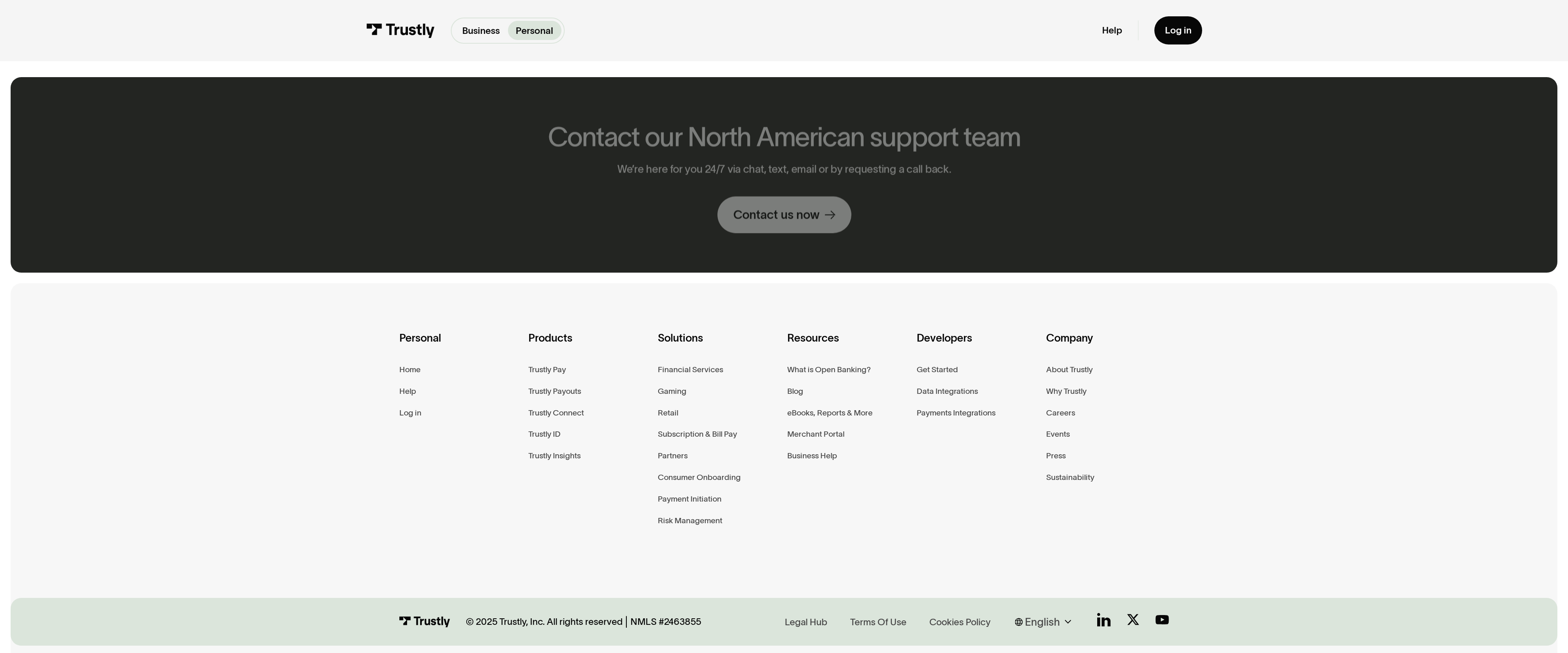
scroll to position [682, 0]
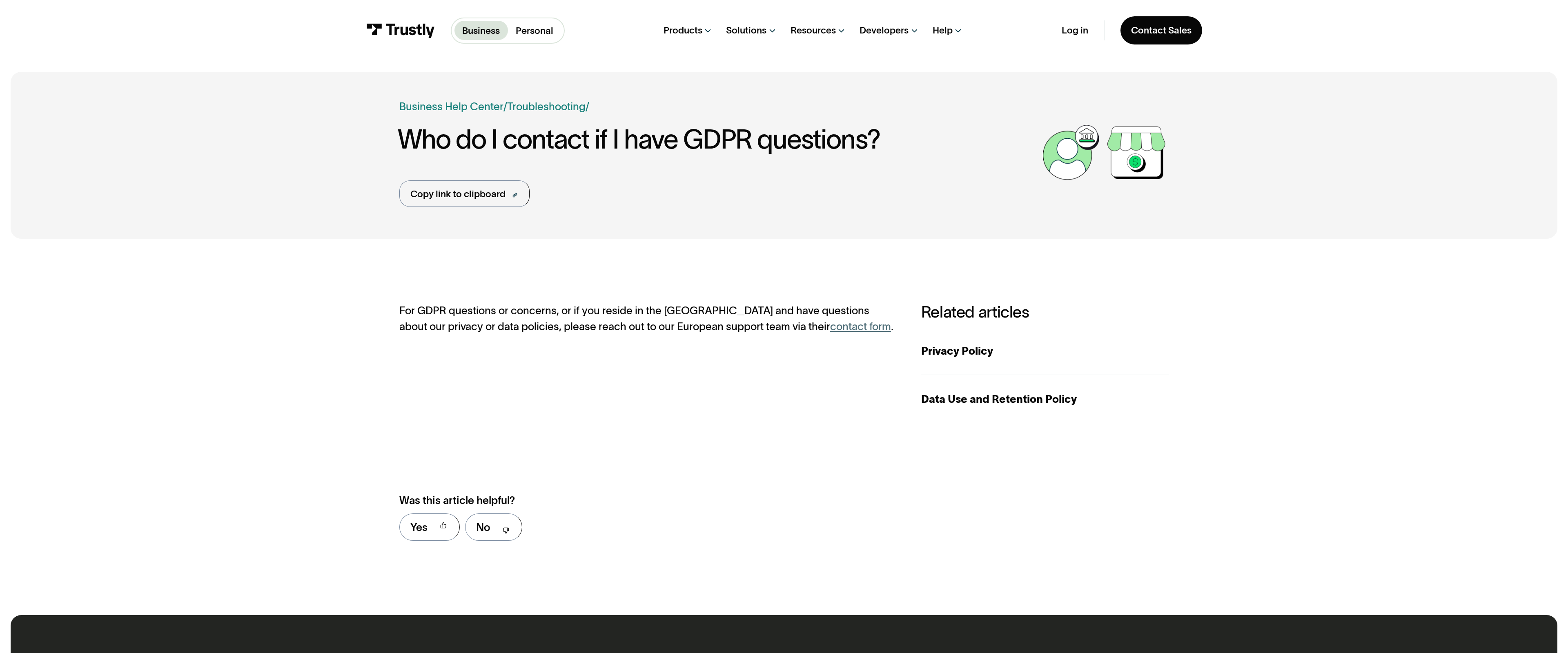
scroll to position [584, 0]
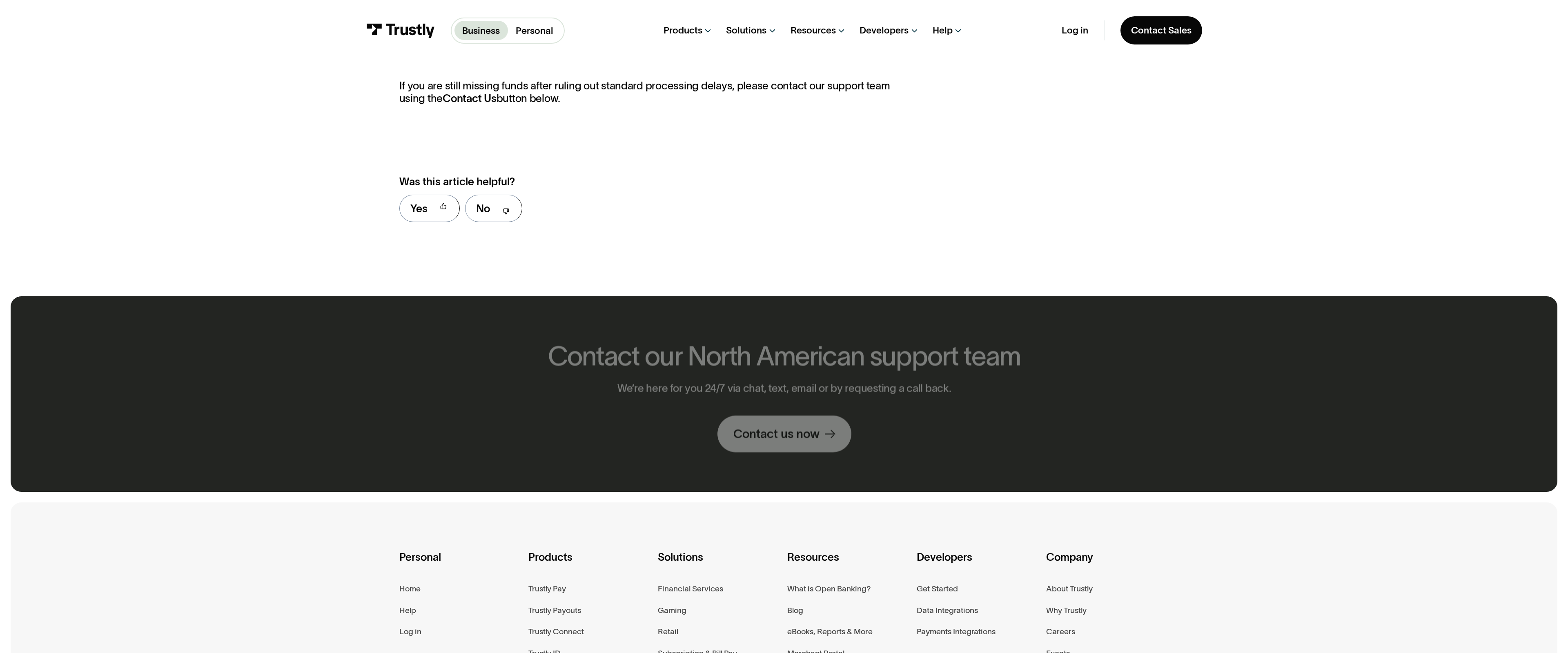
scroll to position [888, 0]
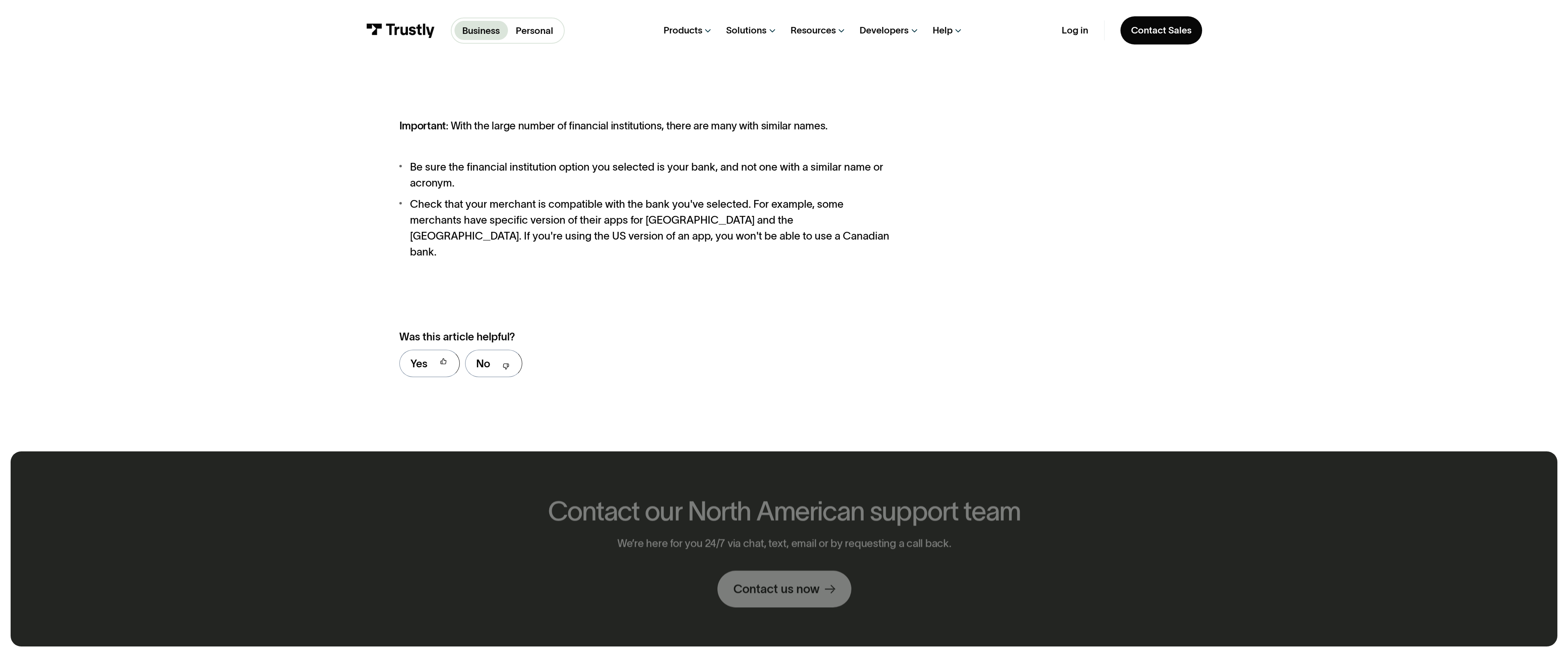
scroll to position [1039, 0]
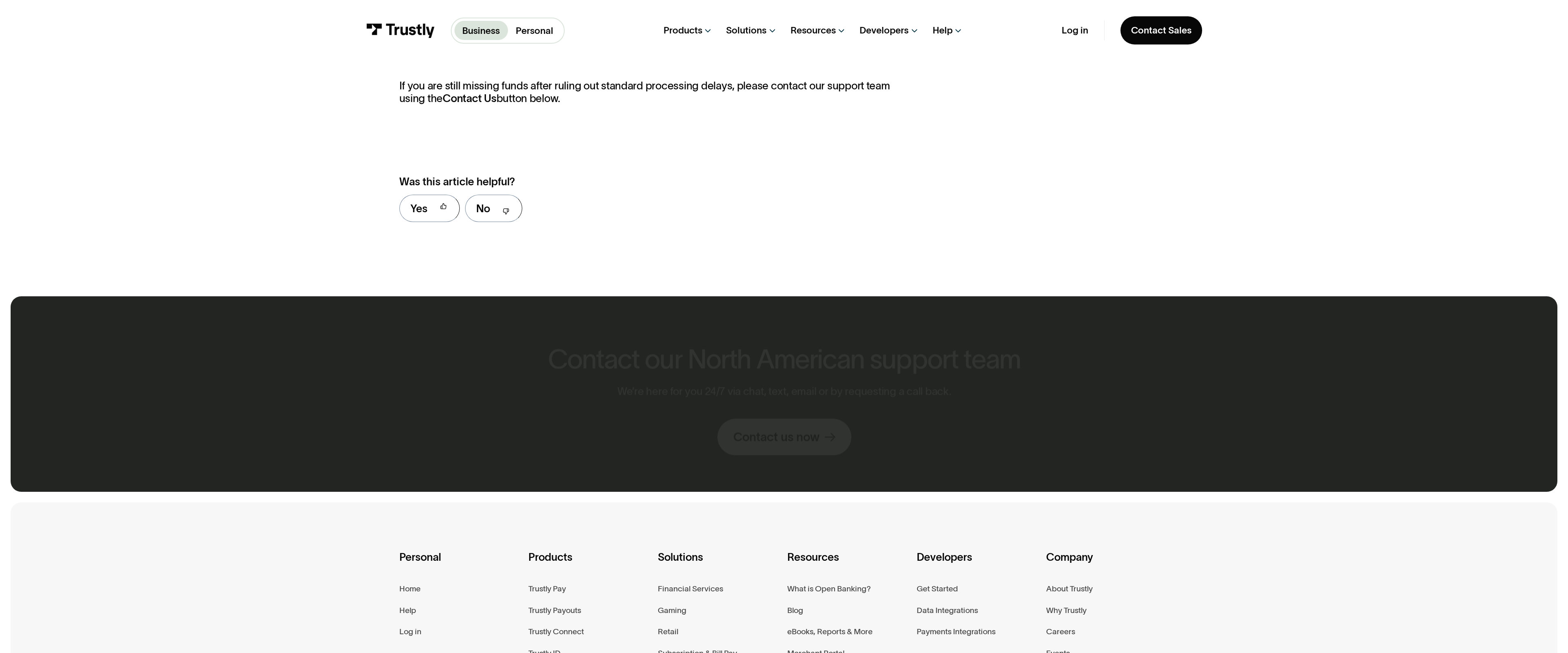
scroll to position [888, 0]
